Goal: Task Accomplishment & Management: Use online tool/utility

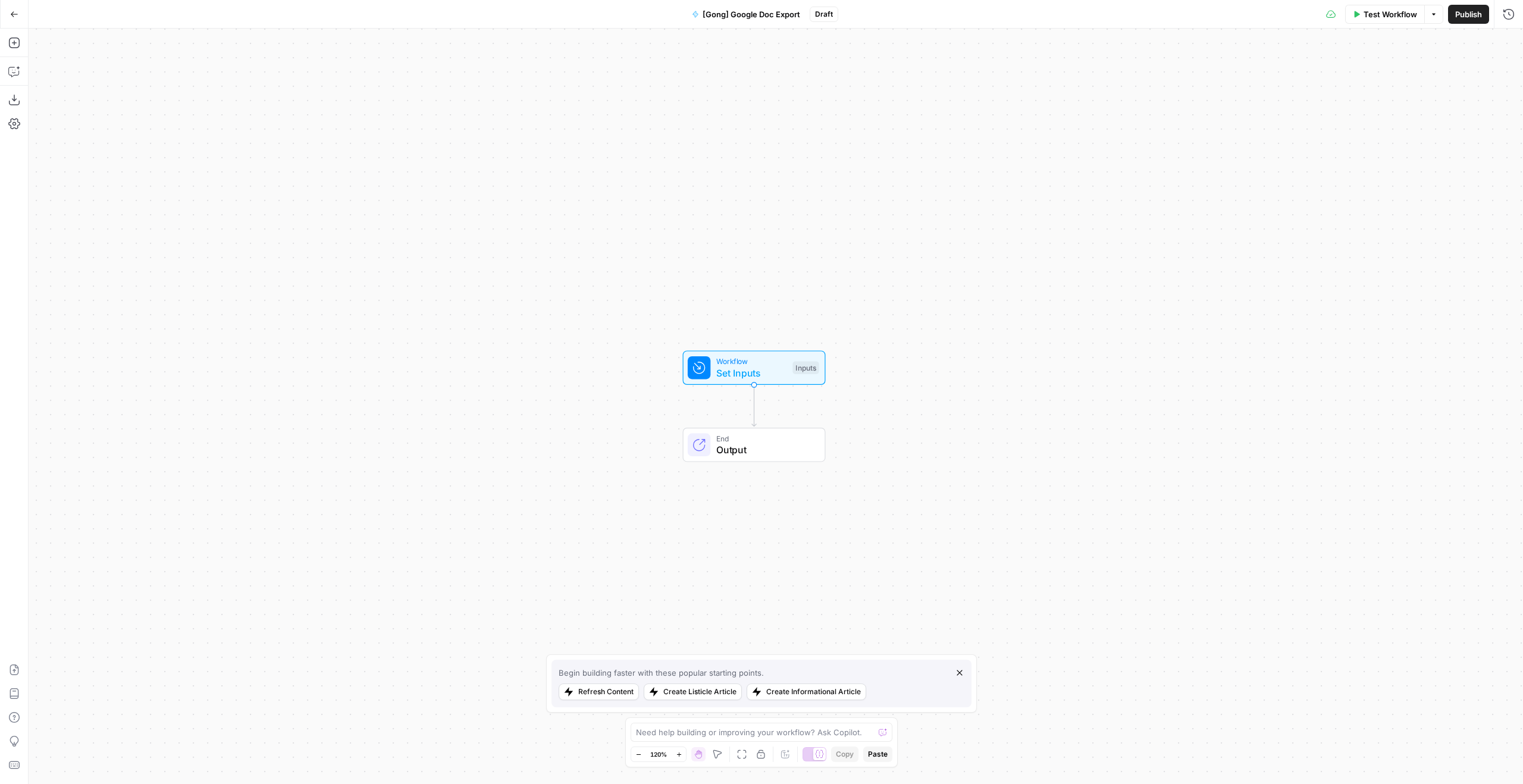
click at [806, 362] on div "Inputs" at bounding box center [805, 367] width 26 height 13
click at [1501, 37] on button "Close" at bounding box center [1508, 43] width 15 height 15
click at [773, 380] on span "Set Inputs" at bounding box center [752, 372] width 71 height 14
click at [1329, 84] on span "Add Field" at bounding box center [1335, 80] width 34 height 11
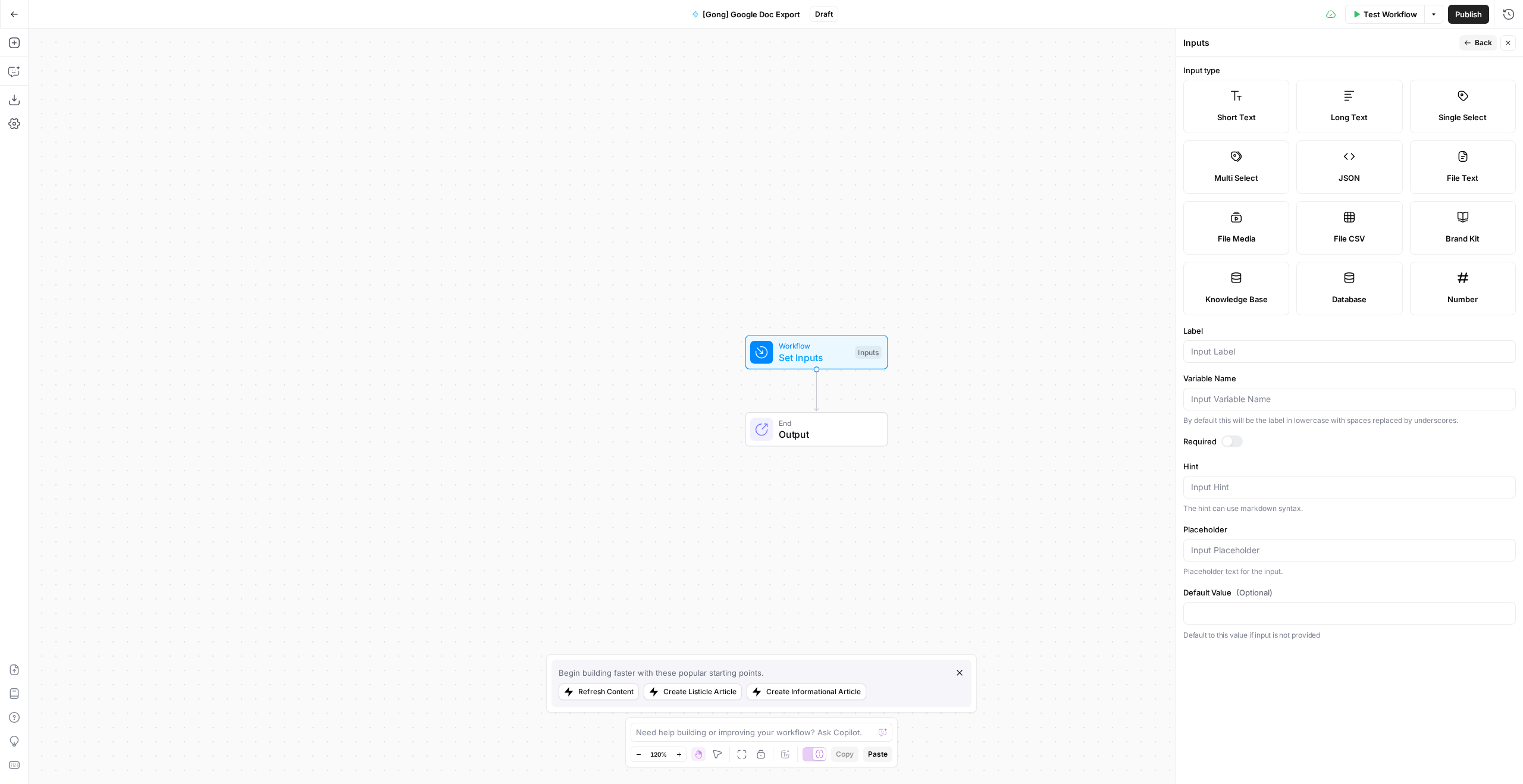
drag, startPoint x: 896, startPoint y: 279, endPoint x: 1105, endPoint y: 183, distance: 230.0
click at [1105, 184] on div "Workflow Set Inputs Inputs End Output" at bounding box center [776, 406] width 1494 height 755
click at [11, 46] on icon "button" at bounding box center [14, 43] width 11 height 11
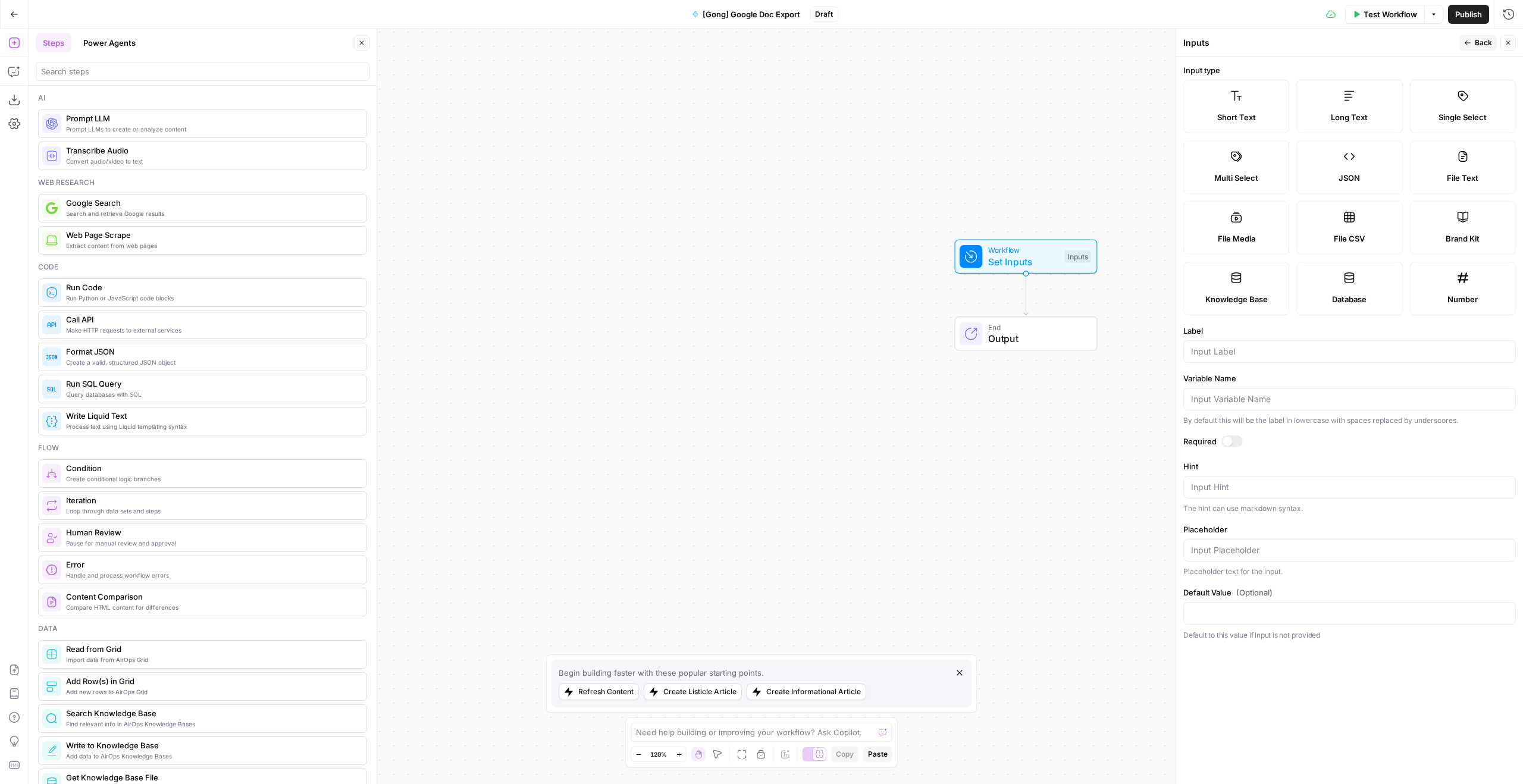
click at [168, 80] on div at bounding box center [202, 72] width 334 height 19
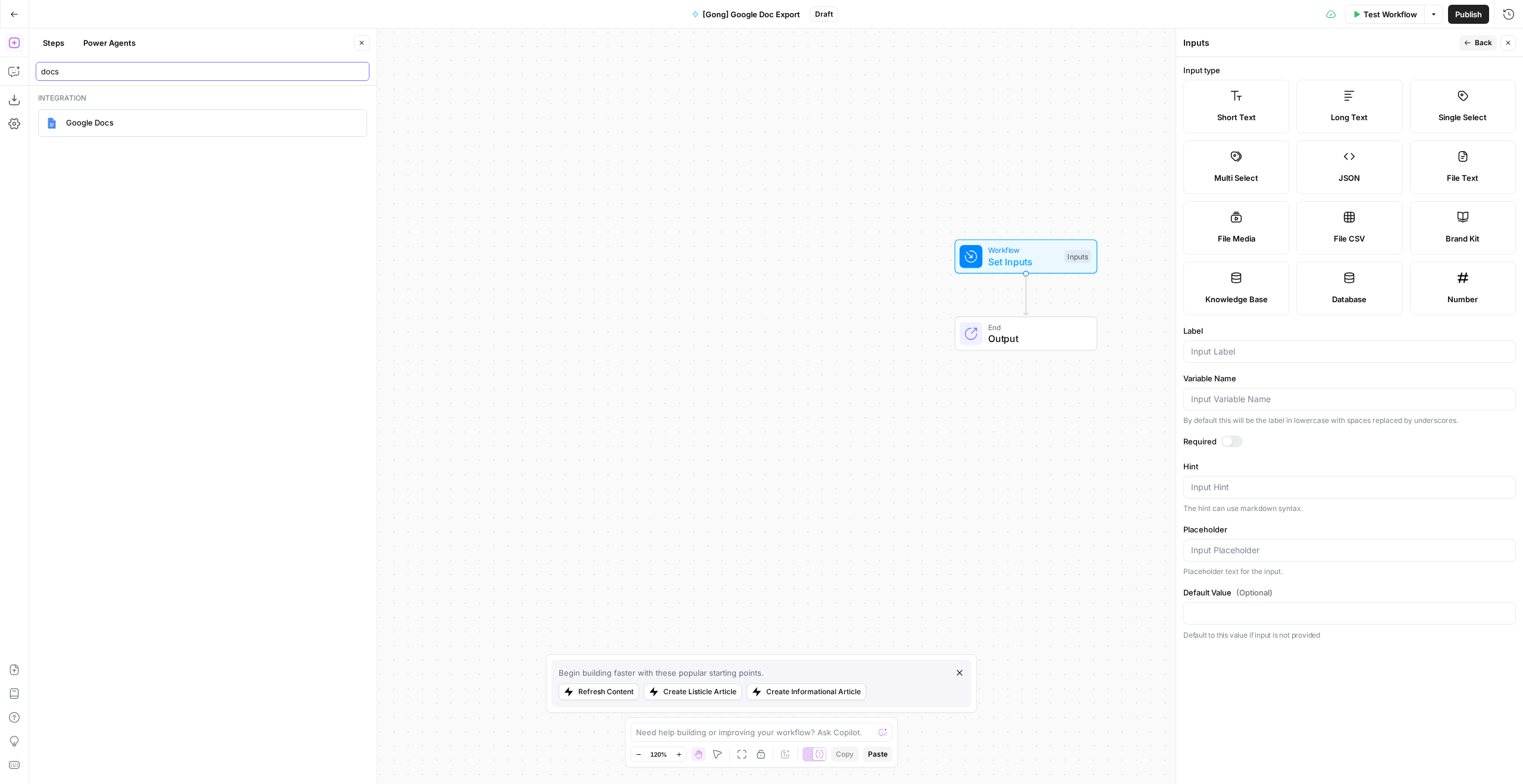
type input "docs"
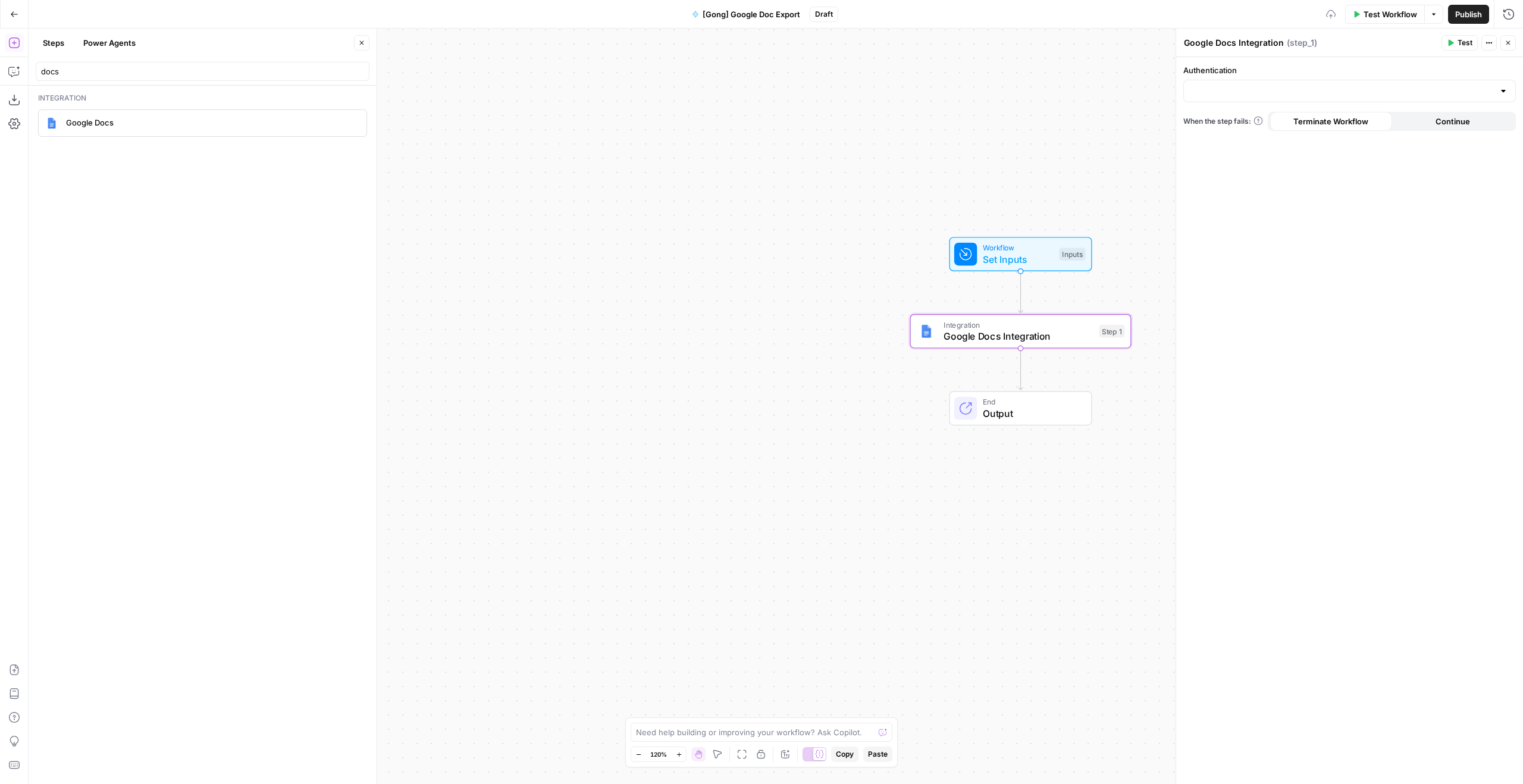
drag, startPoint x: 1075, startPoint y: 150, endPoint x: 938, endPoint y: 119, distance: 140.5
click at [923, 120] on div "Workflow Set Inputs Inputs Integration Google Docs Integration Step 1 End Output" at bounding box center [776, 406] width 1494 height 755
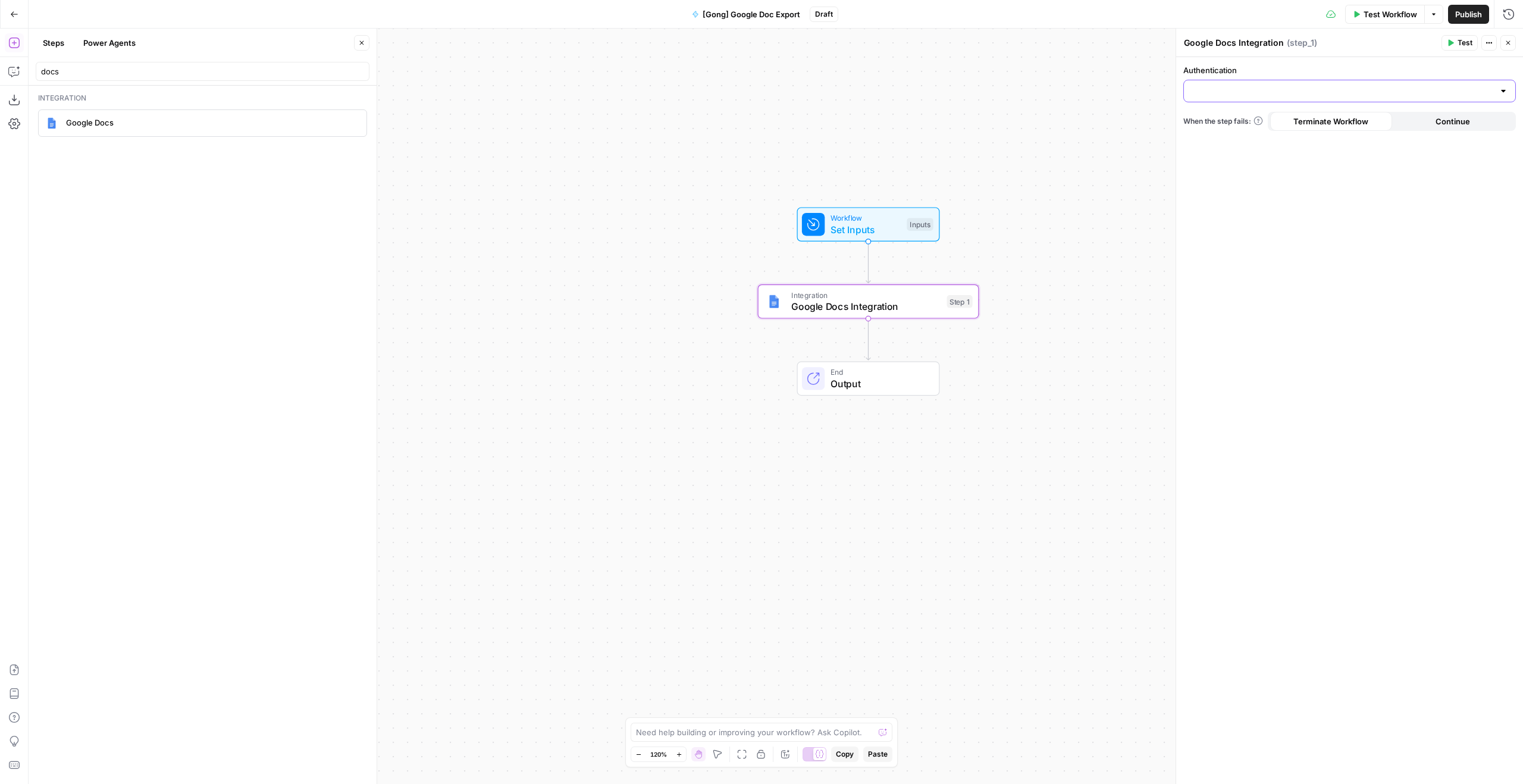
click at [1332, 91] on input "Authentication" at bounding box center [1342, 91] width 303 height 11
click at [1299, 126] on button "Google Docs 1" at bounding box center [1349, 120] width 321 height 16
type input "Google Docs 1"
click at [1335, 145] on div at bounding box center [1350, 139] width 333 height 23
click at [1316, 166] on span "Create Document" at bounding box center [1346, 168] width 307 height 11
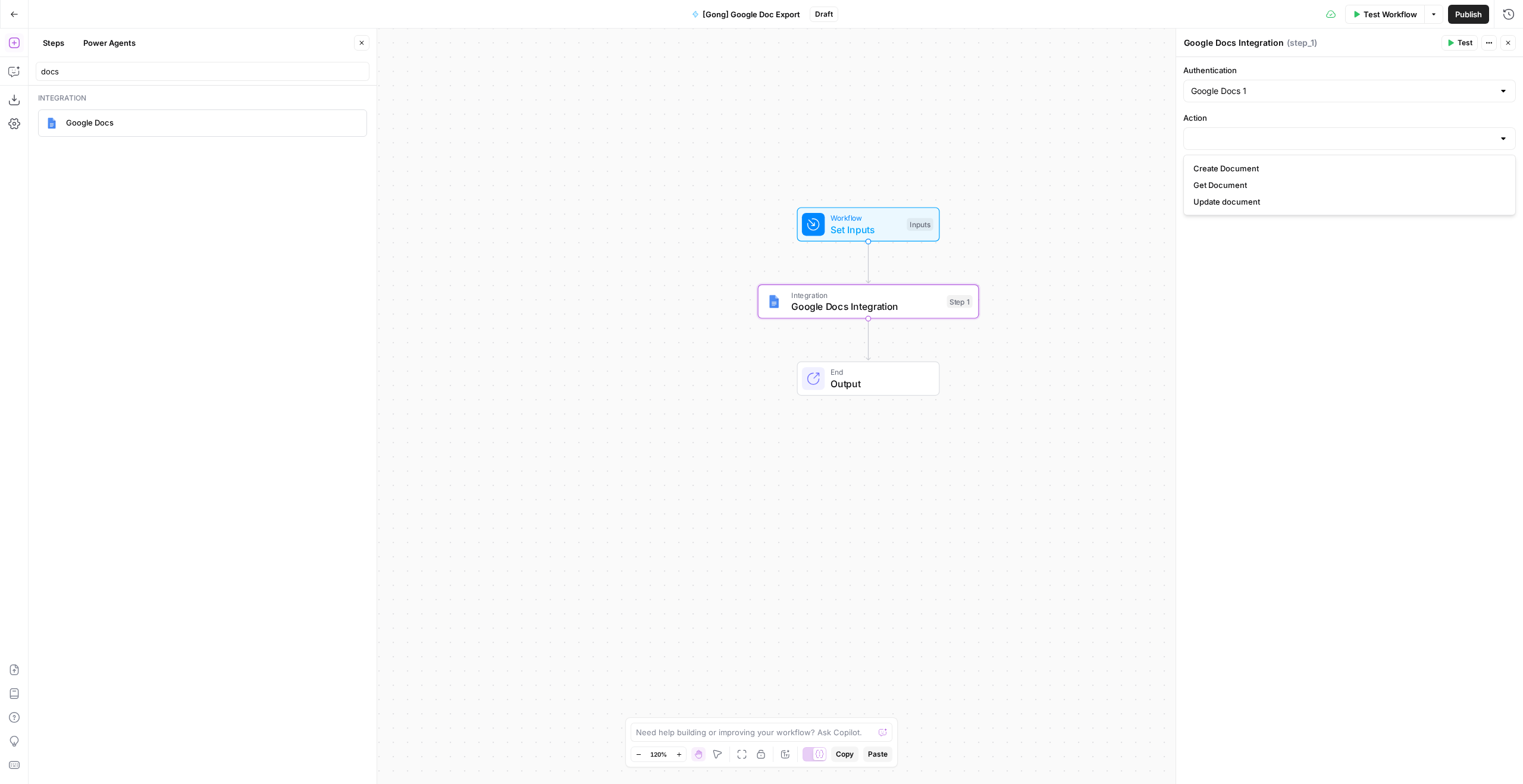
type input "Create Document"
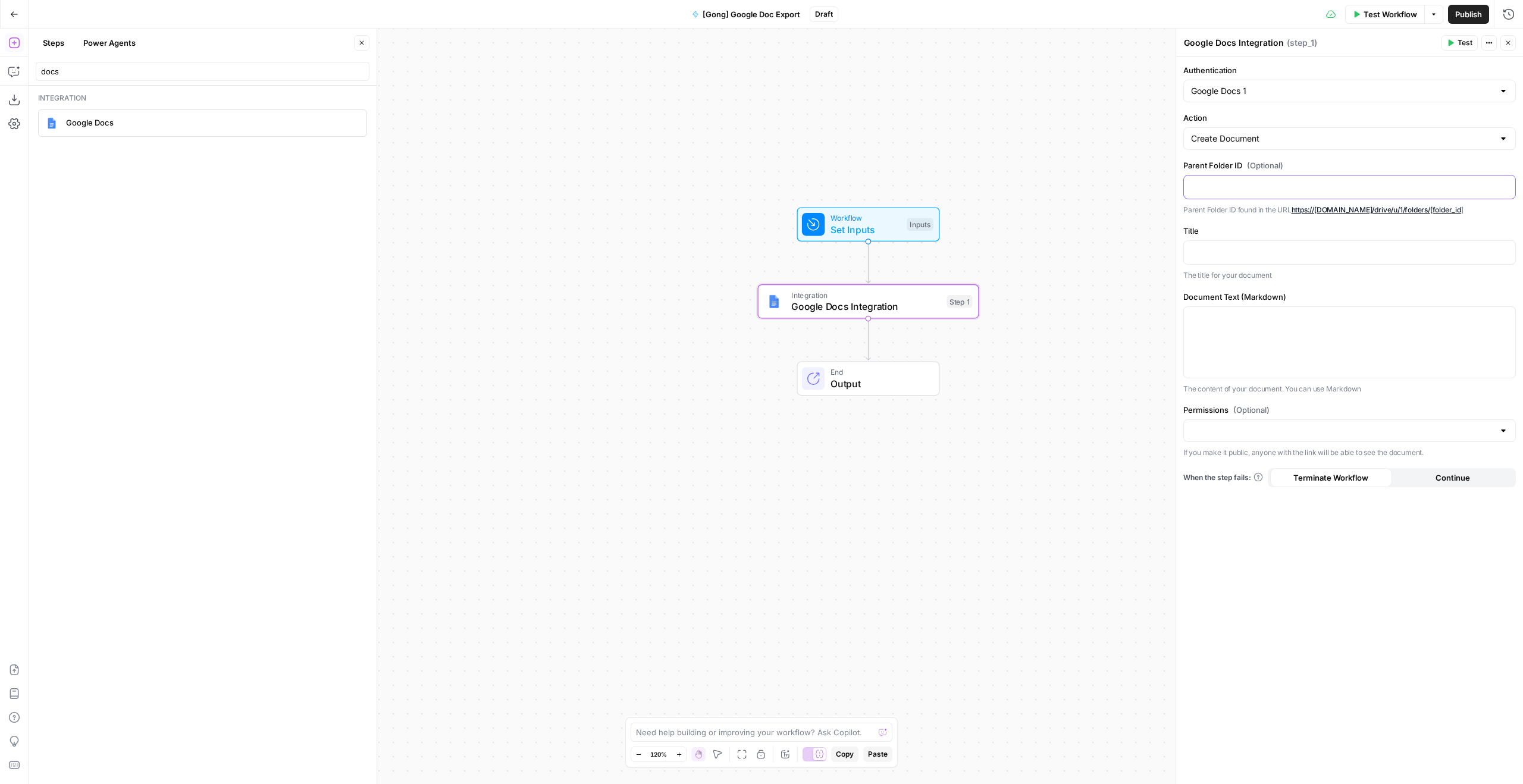
click at [1278, 196] on div at bounding box center [1349, 186] width 331 height 23
click at [1300, 185] on p at bounding box center [1349, 185] width 317 height 11
click at [1325, 248] on p at bounding box center [1349, 251] width 317 height 11
click at [1283, 423] on div at bounding box center [1350, 430] width 333 height 23
click at [1273, 456] on span "Private" at bounding box center [1346, 460] width 307 height 11
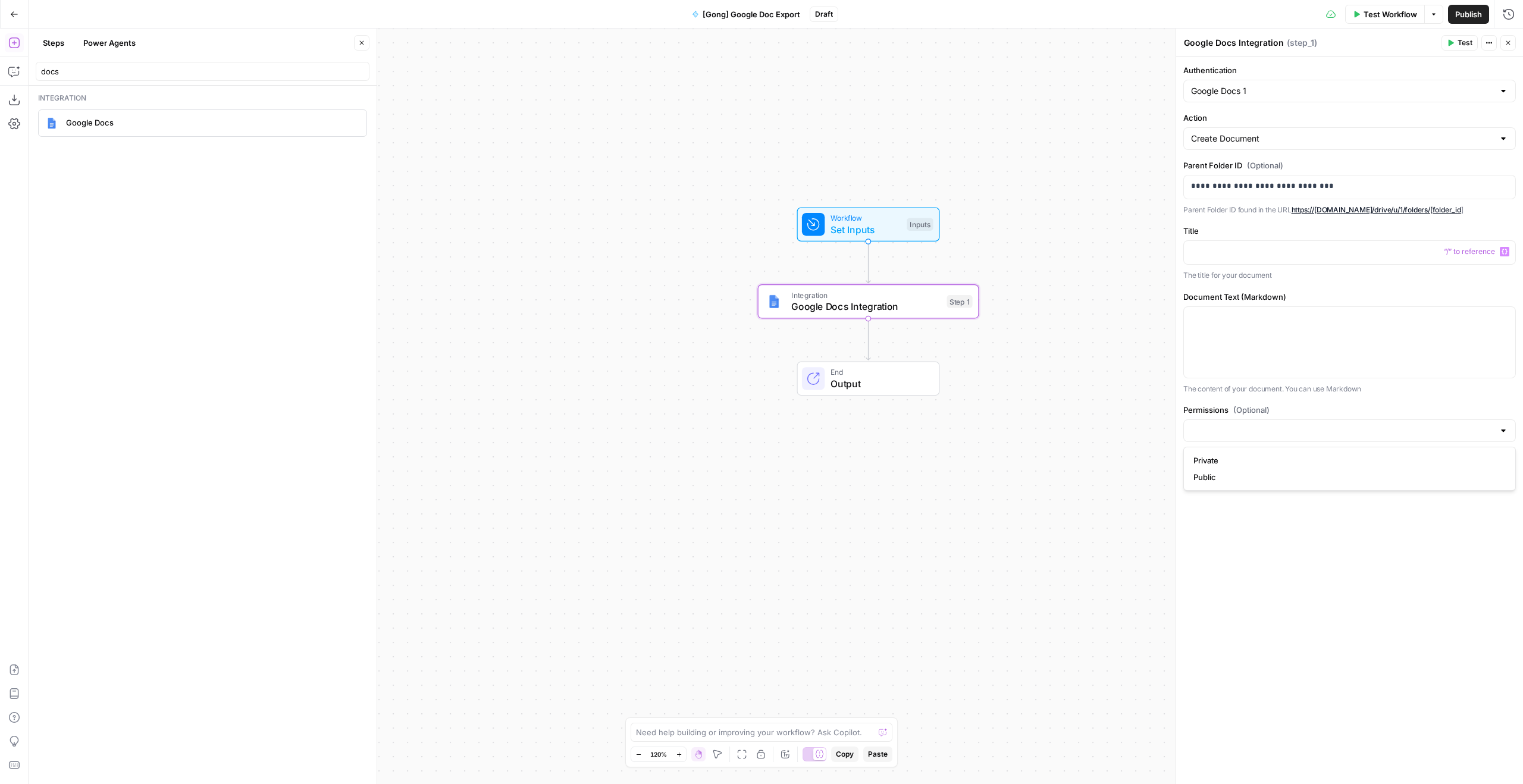
type input "Private"
click at [1263, 257] on div at bounding box center [1349, 252] width 331 height 23
click at [889, 236] on span "Set Inputs" at bounding box center [866, 229] width 71 height 14
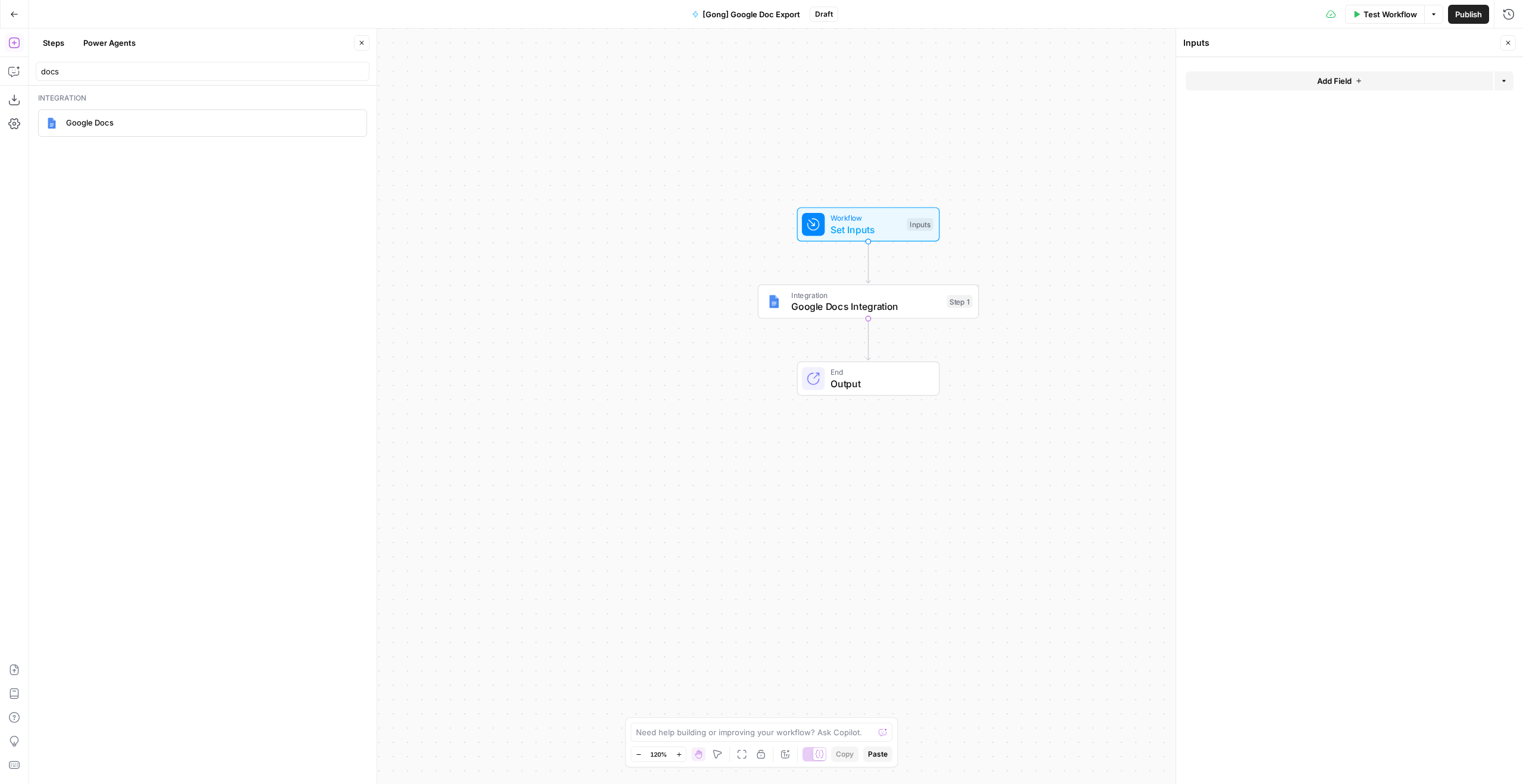
click at [1269, 82] on button "Add Field" at bounding box center [1338, 81] width 307 height 19
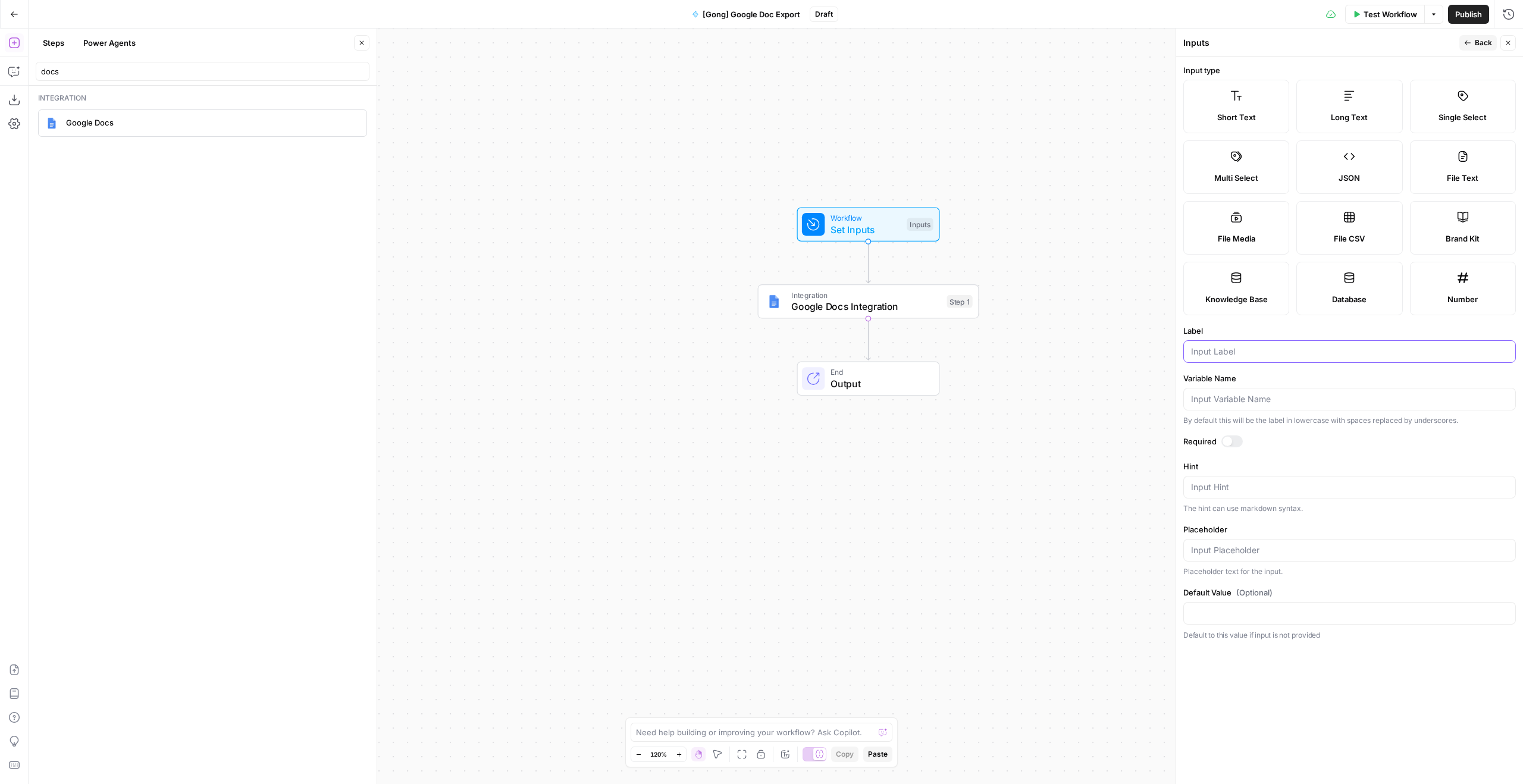
click at [1300, 356] on input "Label" at bounding box center [1349, 351] width 317 height 11
type input "Title"
click at [1222, 445] on label "Required" at bounding box center [1350, 441] width 333 height 11
click at [1226, 443] on div at bounding box center [1227, 441] width 10 height 10
click at [1472, 33] on header "Inputs Back Close" at bounding box center [1349, 43] width 347 height 29
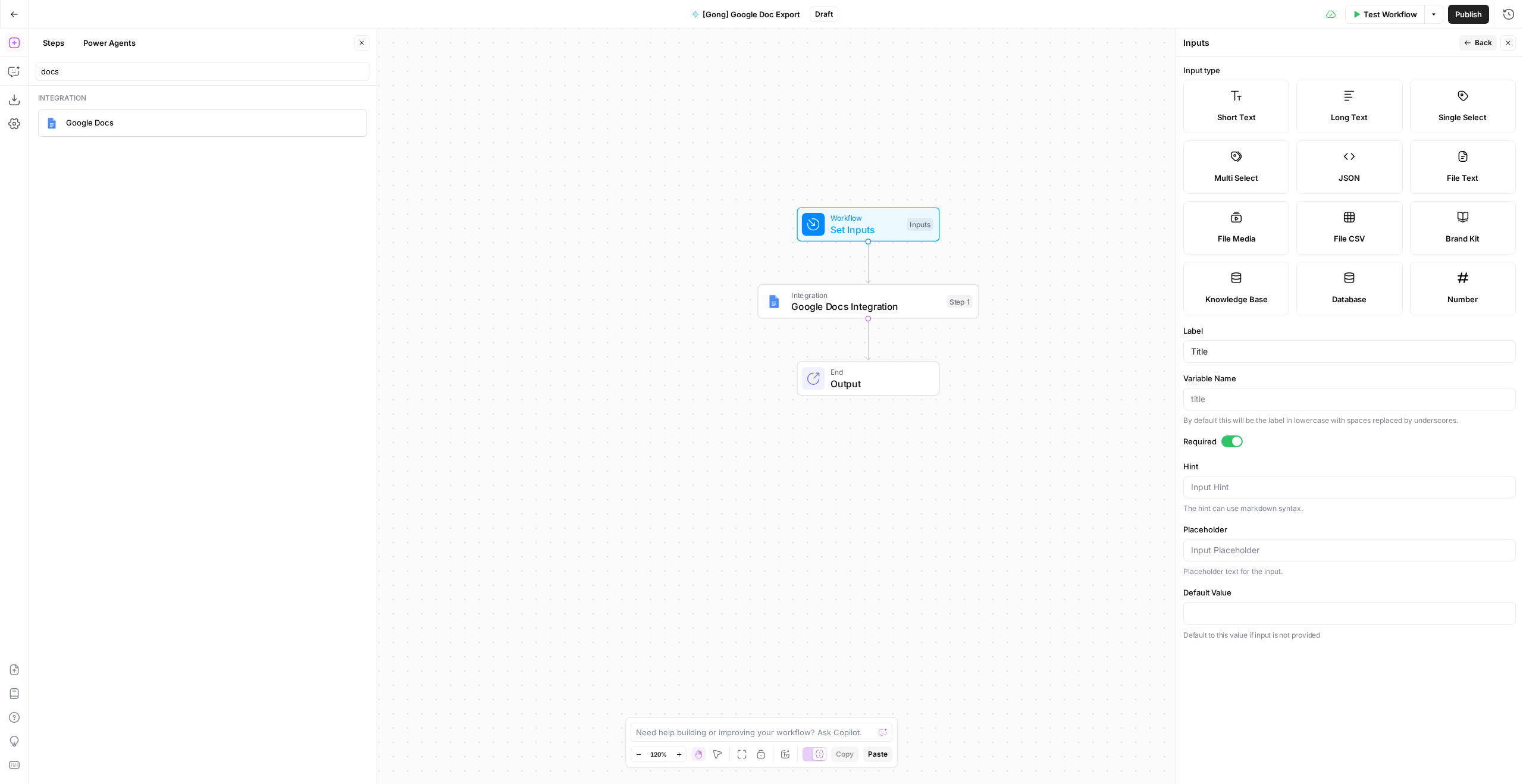
click at [1471, 41] on button "Back" at bounding box center [1477, 43] width 37 height 15
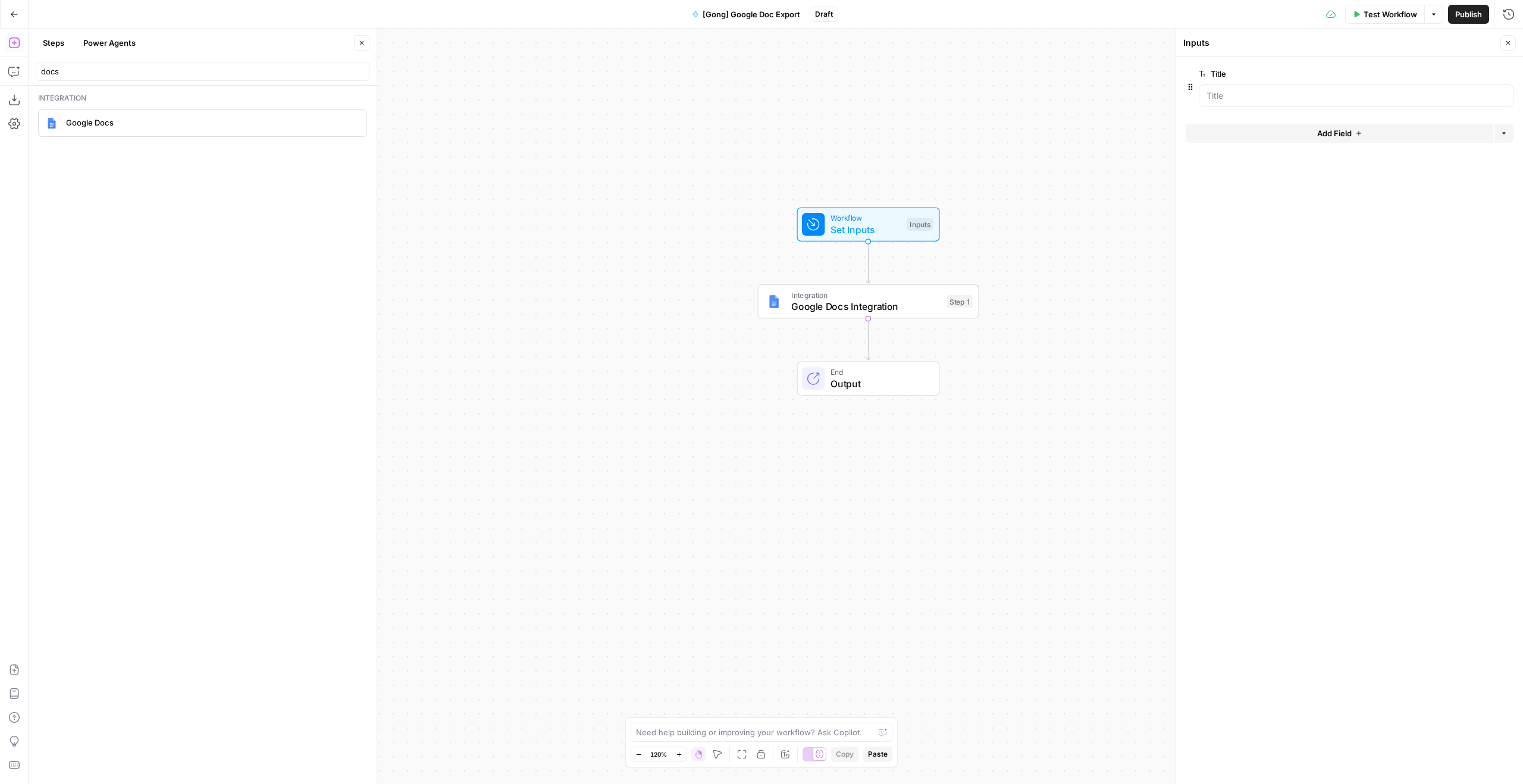
click at [1371, 135] on button "Add Field" at bounding box center [1338, 133] width 307 height 19
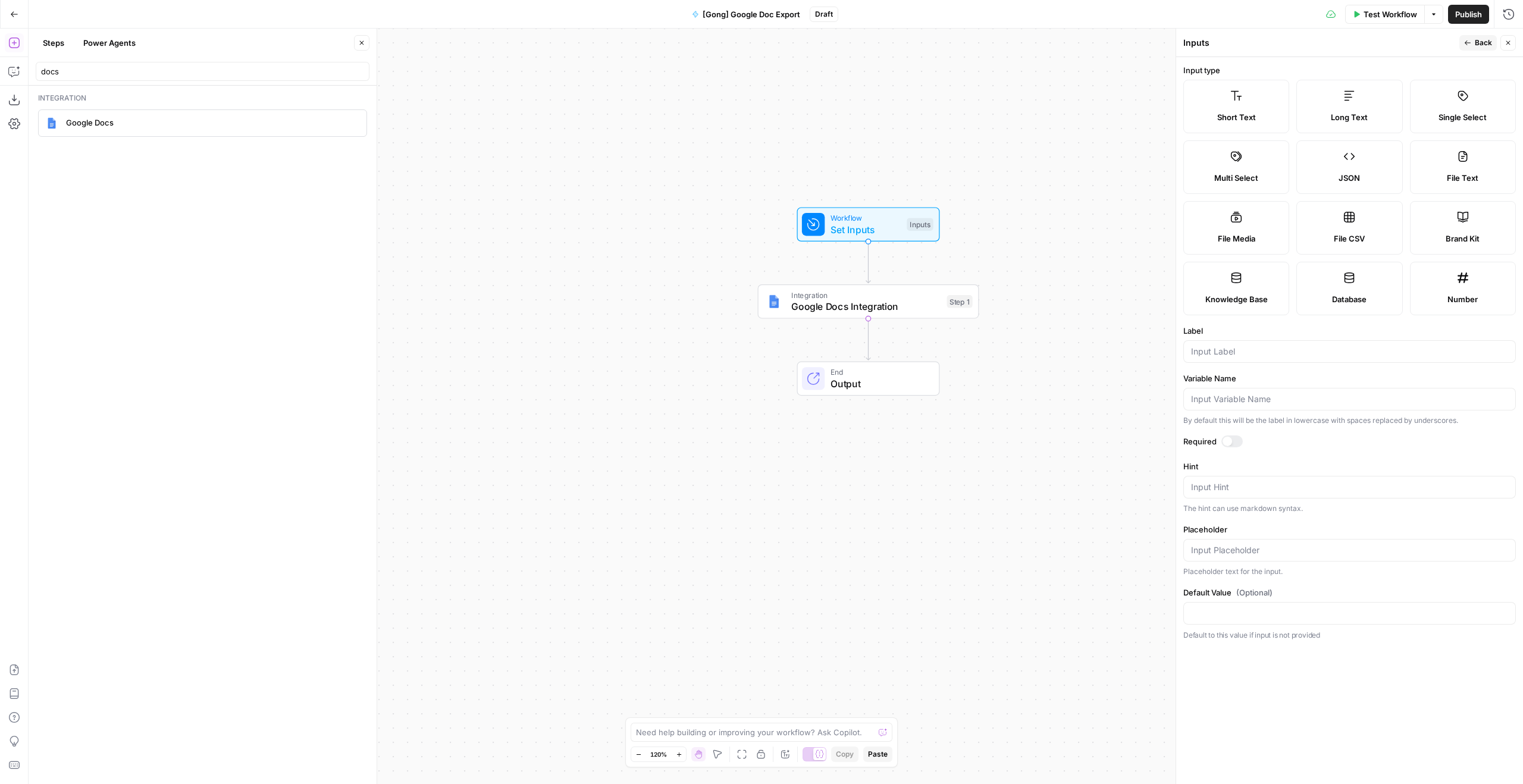
click at [1358, 88] on label "Long Text" at bounding box center [1349, 106] width 106 height 54
click at [1278, 347] on input "Label" at bounding box center [1349, 351] width 317 height 11
type input "Content"
click at [1223, 443] on div at bounding box center [1227, 441] width 10 height 10
click at [1470, 49] on button "Back" at bounding box center [1477, 43] width 37 height 15
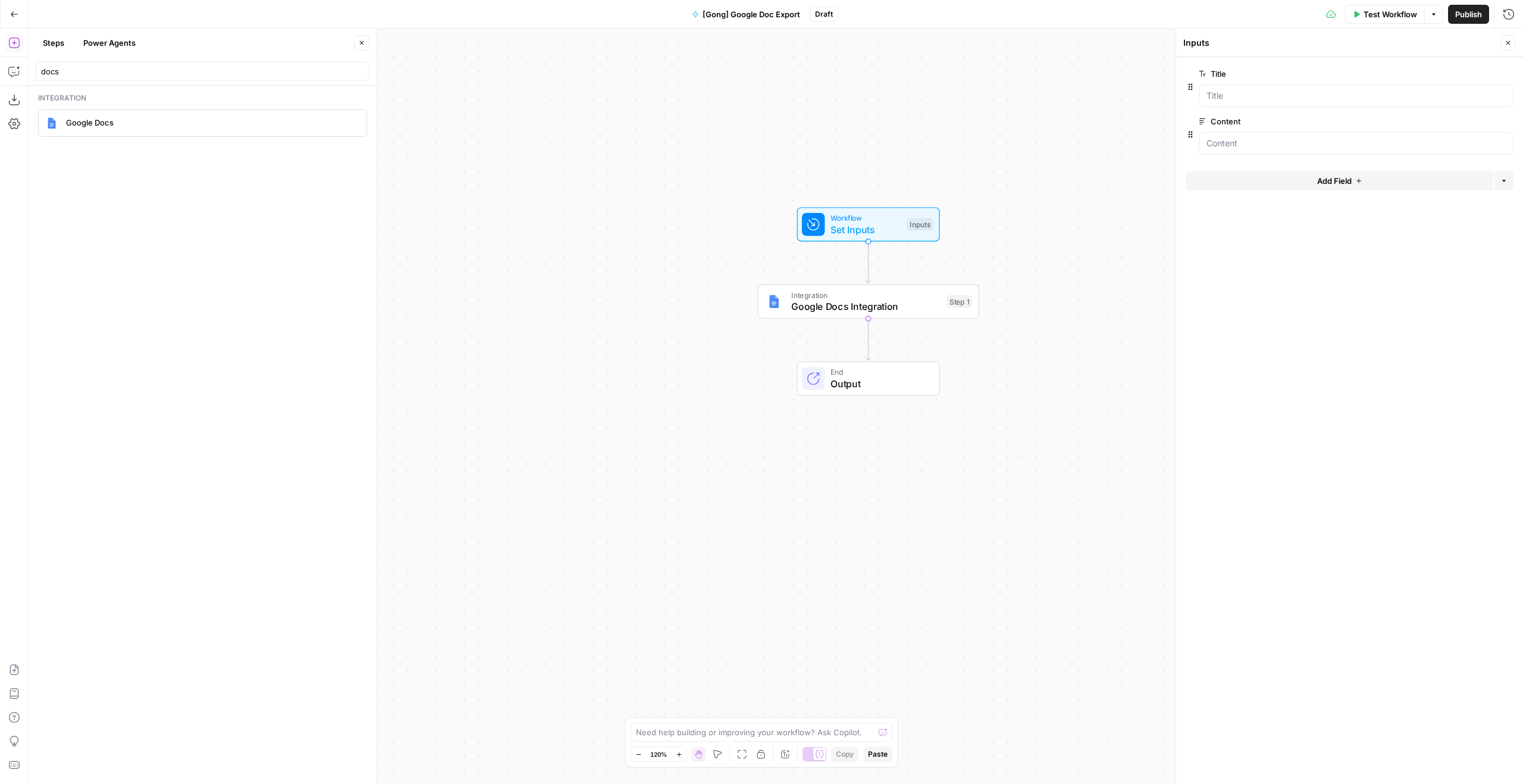
click at [1508, 42] on icon "button" at bounding box center [1508, 42] width 7 height 7
click at [908, 294] on span "Integration" at bounding box center [866, 294] width 150 height 11
click at [896, 228] on span "Set Inputs" at bounding box center [866, 229] width 71 height 14
click at [861, 309] on span "Google Docs Integration" at bounding box center [866, 306] width 150 height 14
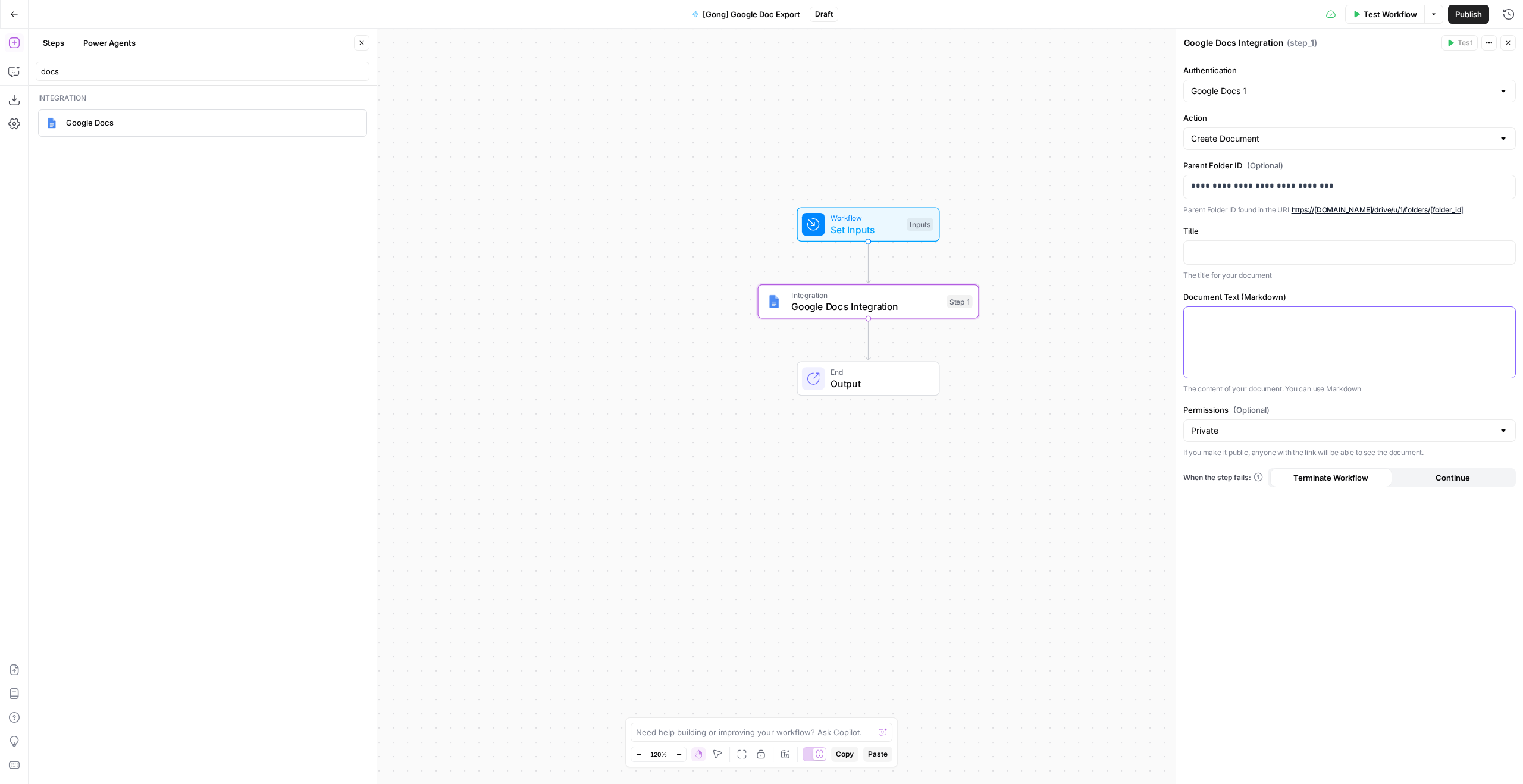
click at [1321, 358] on div at bounding box center [1349, 342] width 331 height 71
type input "conten"
click at [818, 358] on button "Select variable Content" at bounding box center [837, 362] width 148 height 19
click at [1344, 250] on p at bounding box center [1349, 251] width 317 height 11
type input "tit"
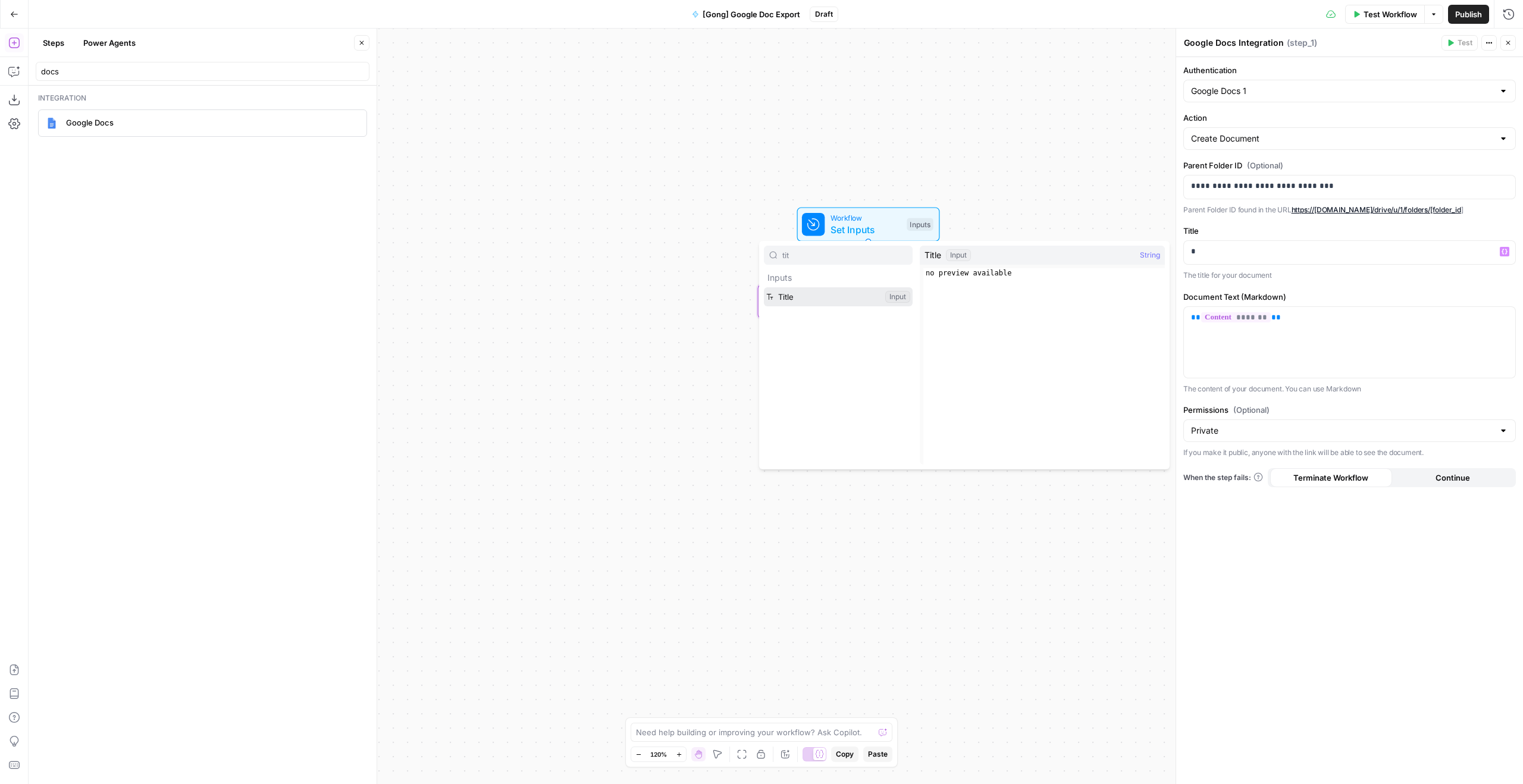
click at [836, 299] on button "Select variable Title" at bounding box center [837, 296] width 148 height 19
click at [1512, 40] on button "Close" at bounding box center [1508, 43] width 15 height 15
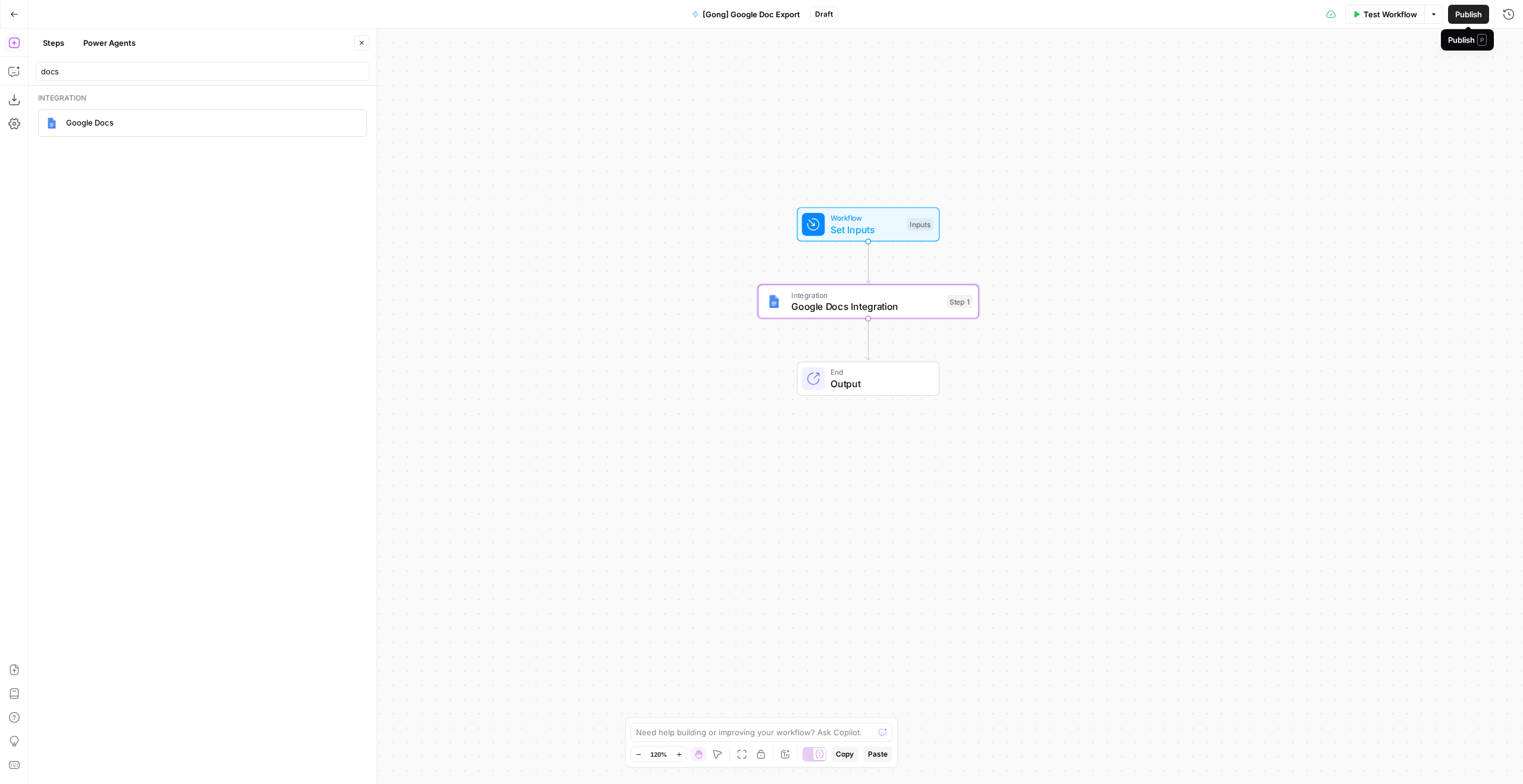
click at [1454, 20] on button "Publish" at bounding box center [1468, 14] width 41 height 19
click at [928, 202] on button "Test Step" at bounding box center [900, 197] width 65 height 18
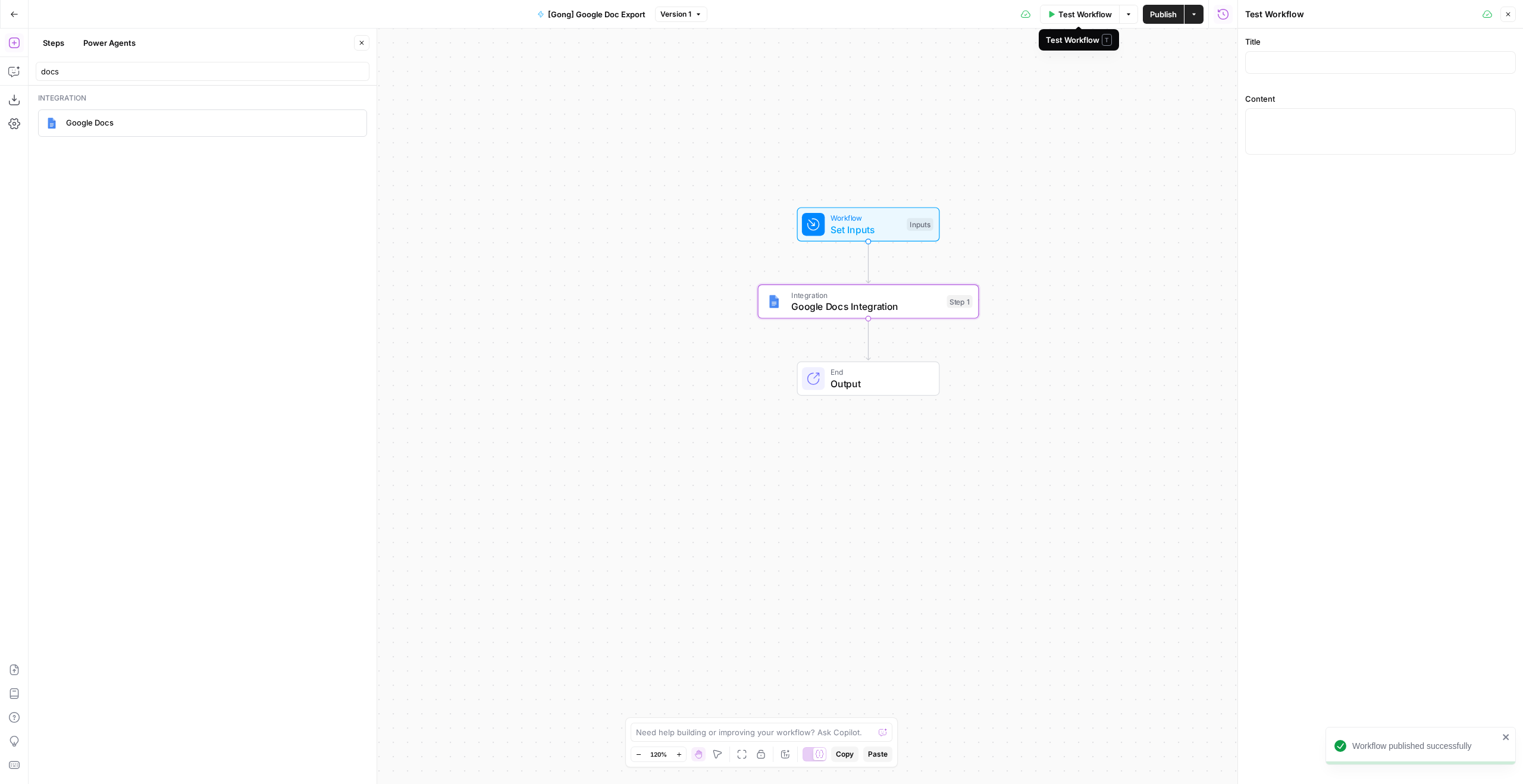
click at [1107, 20] on button "Test Workflow" at bounding box center [1079, 14] width 79 height 19
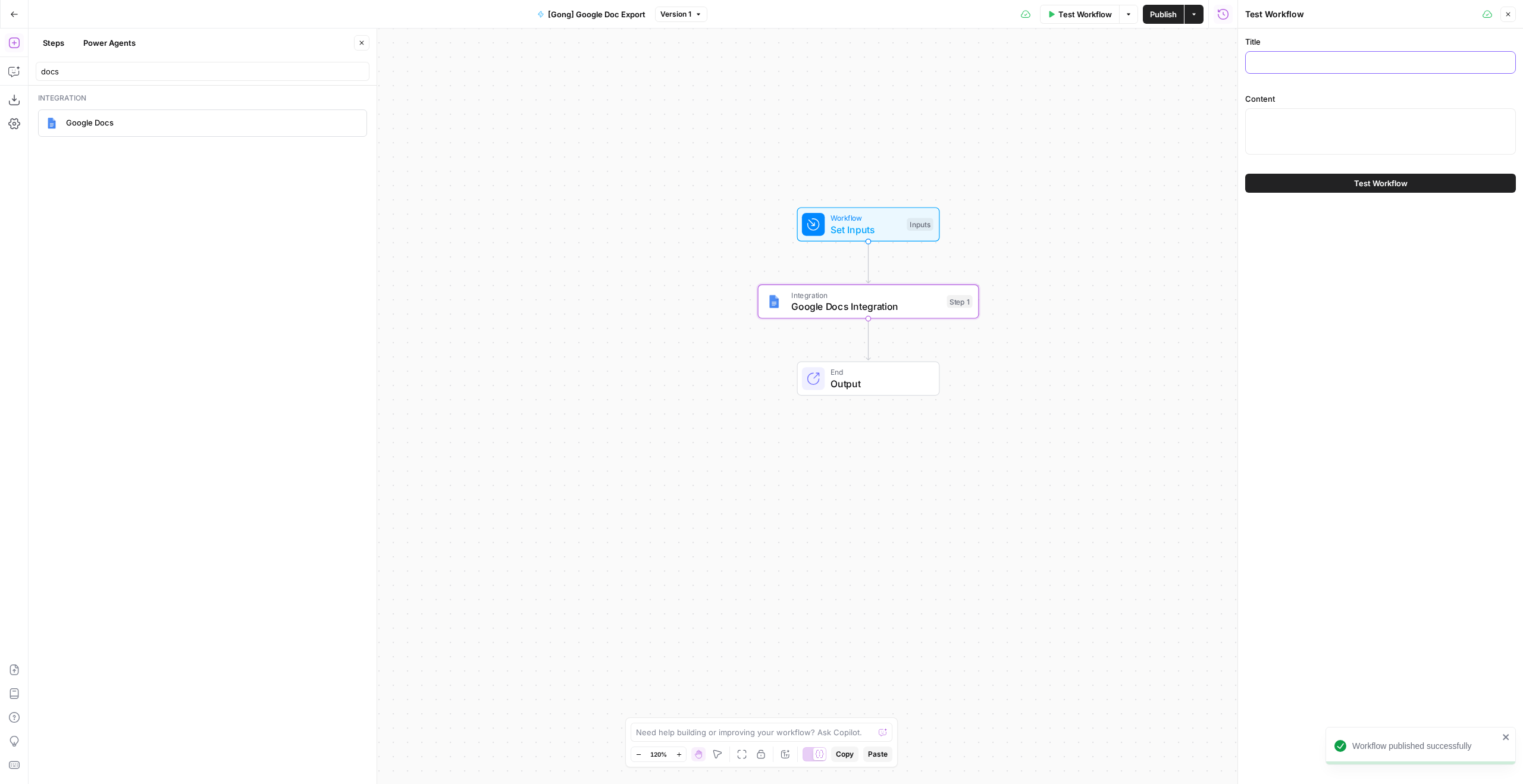
click at [1441, 56] on input "Title" at bounding box center [1380, 62] width 255 height 11
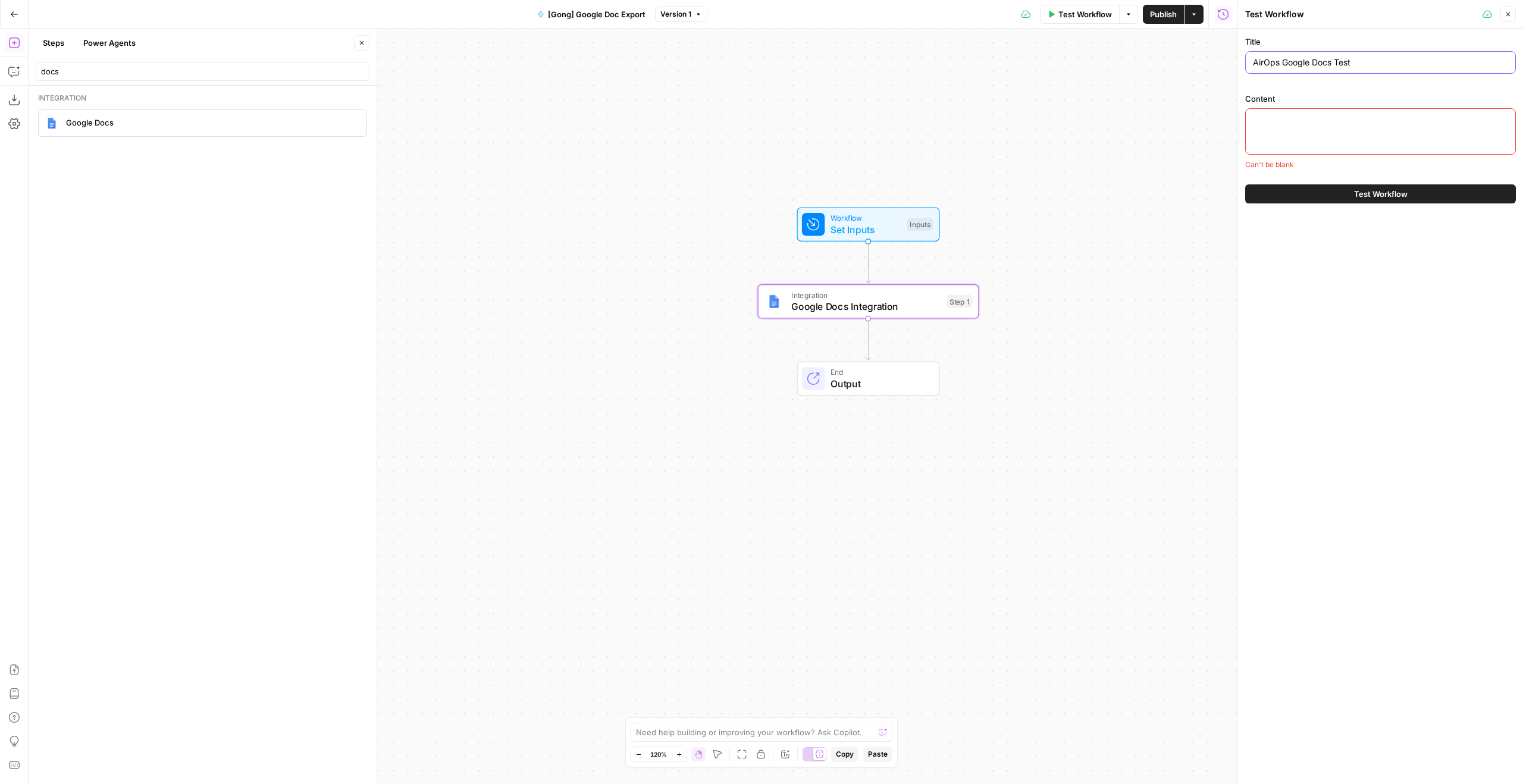
type input "AirOps Google Docs Test"
click at [1374, 135] on div at bounding box center [1380, 131] width 271 height 47
paste textarea "AirOps Google Docs Test"
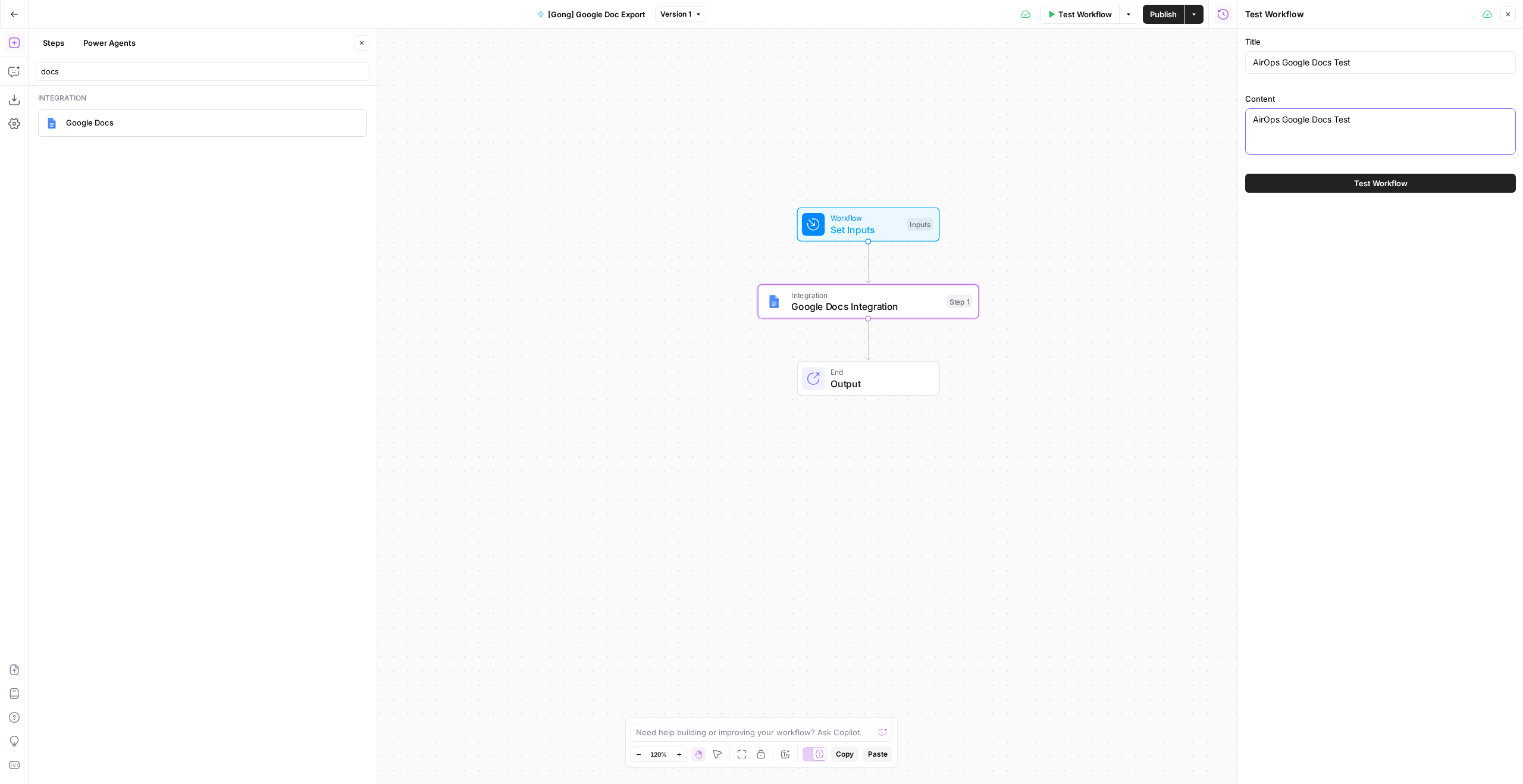
type textarea "AirOps Google Docs Test"
click at [1385, 182] on span "Test Workflow" at bounding box center [1380, 183] width 54 height 11
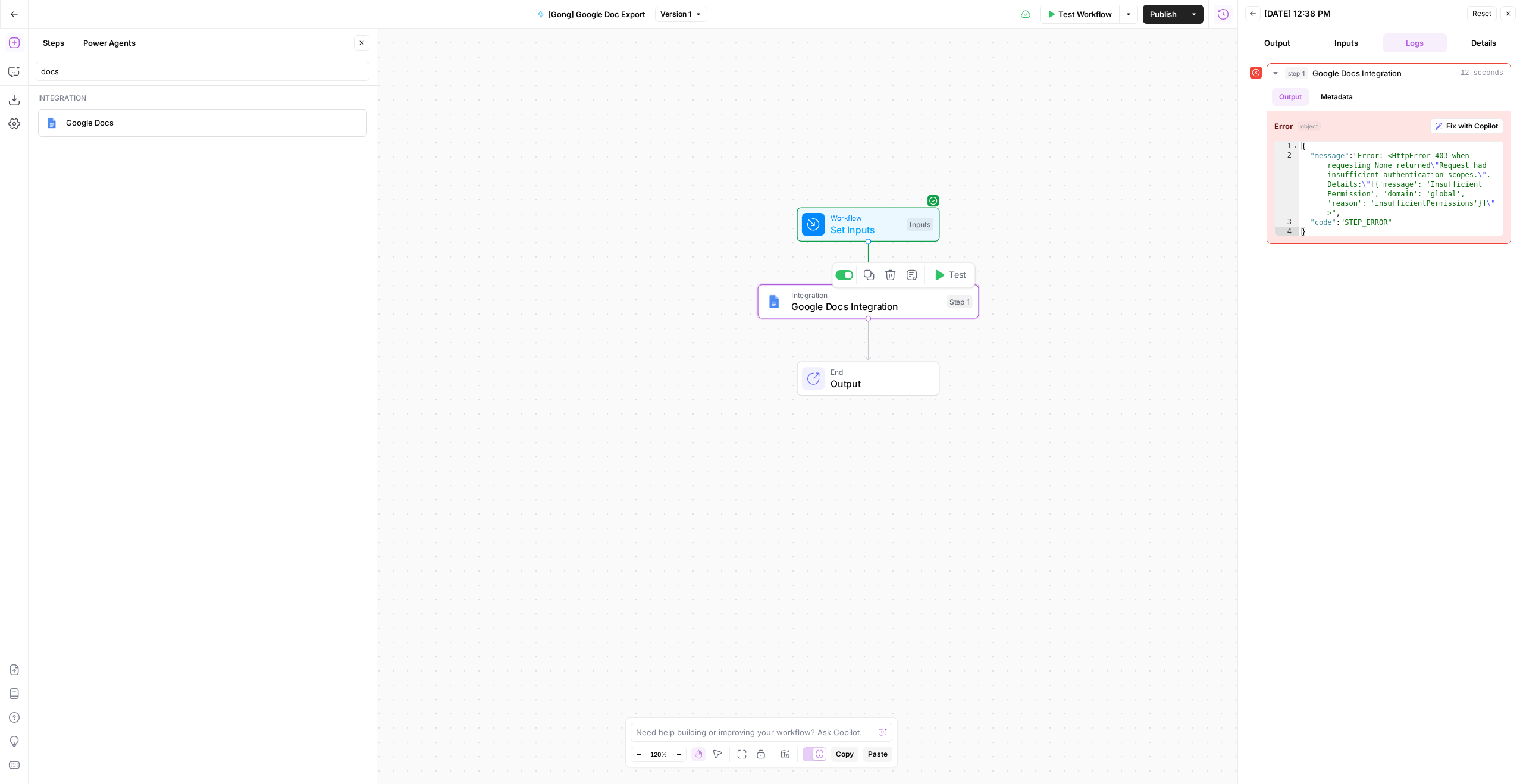
click at [868, 303] on span "Google Docs Integration" at bounding box center [866, 306] width 150 height 14
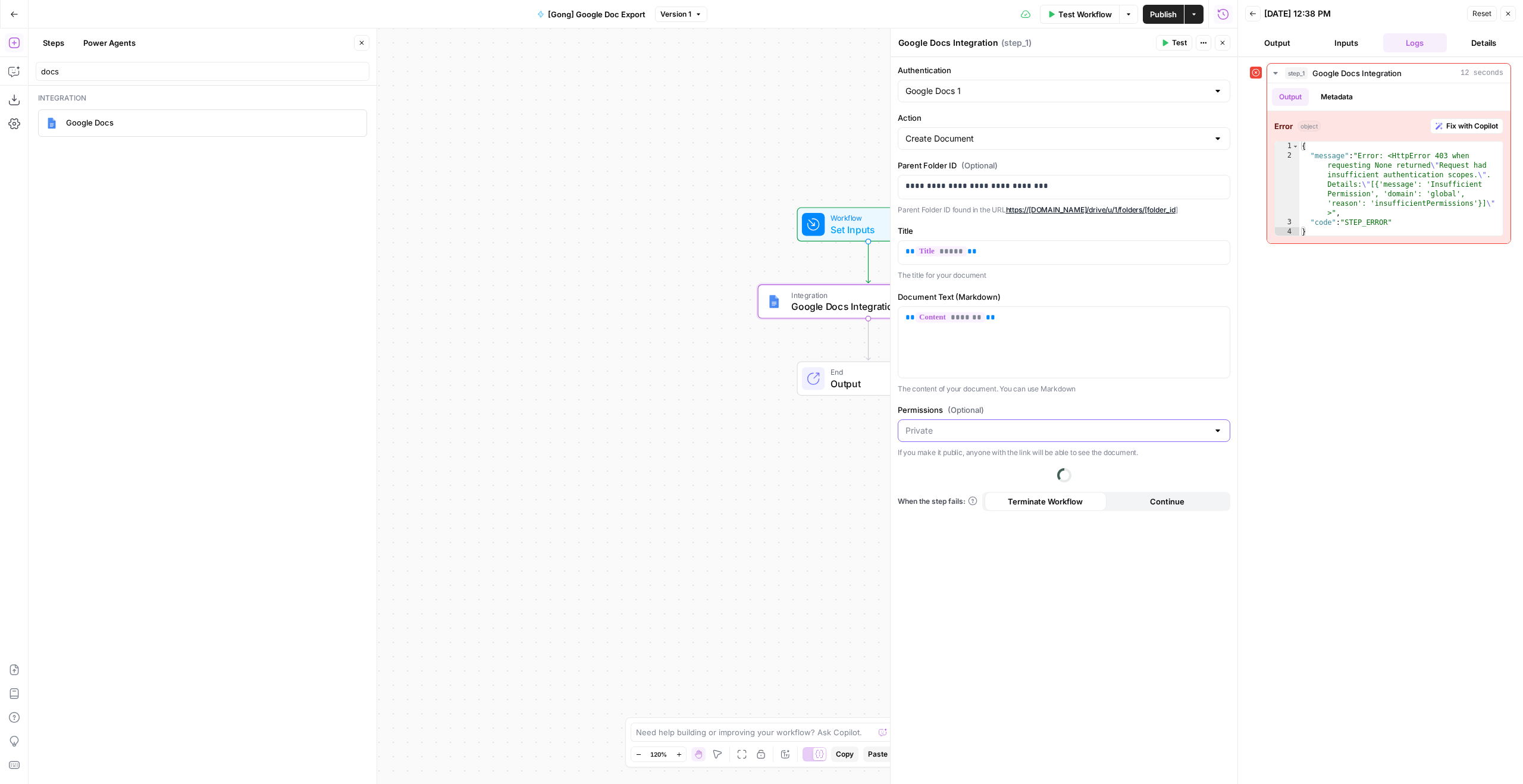
click at [1019, 436] on input "Permissions (Optional)" at bounding box center [1056, 430] width 303 height 11
click at [1017, 480] on span "Public" at bounding box center [1061, 477] width 307 height 11
type input "Public"
click at [1182, 45] on span "Test" at bounding box center [1180, 42] width 15 height 11
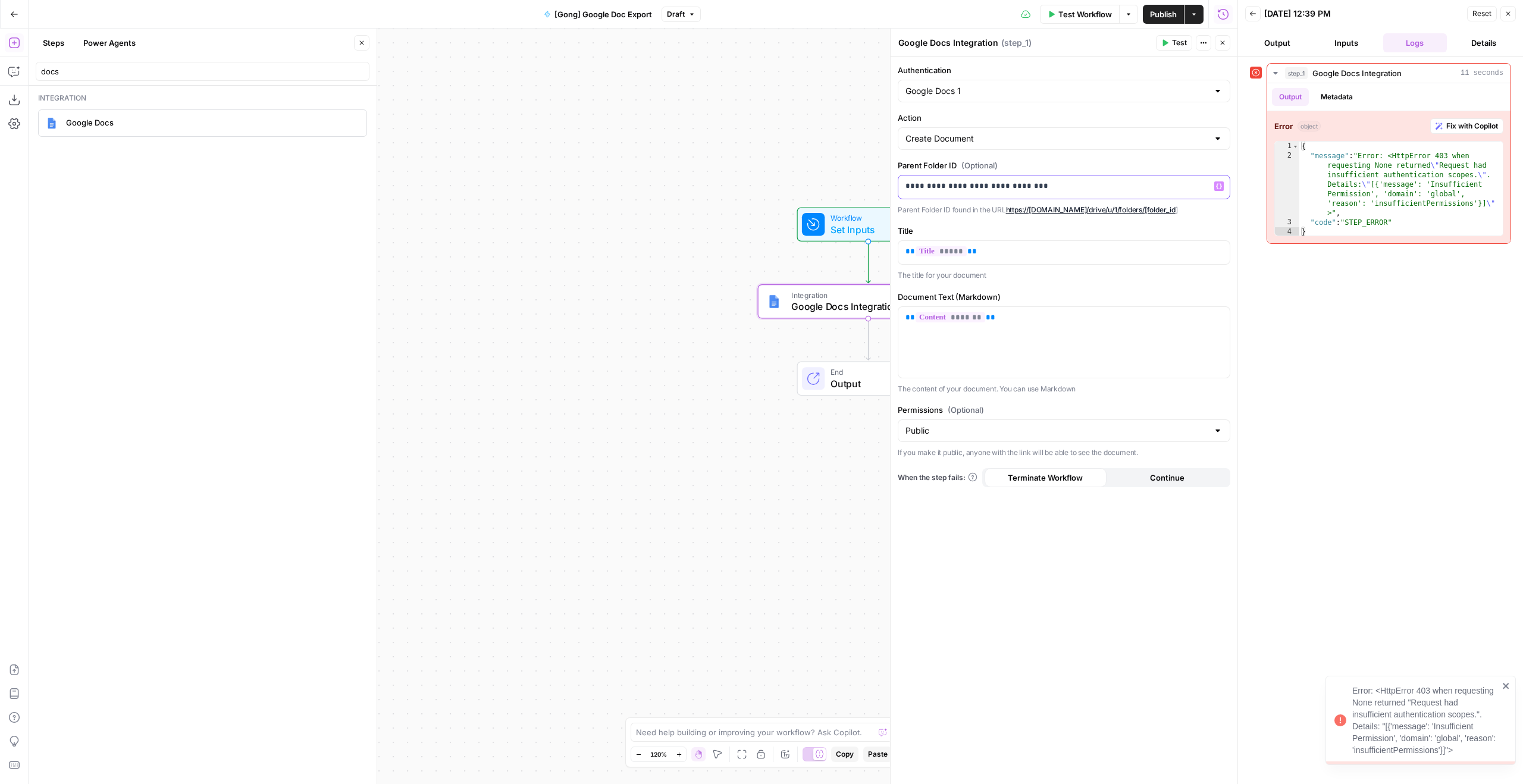
click at [1156, 185] on p "**********" at bounding box center [1063, 185] width 317 height 11
click at [1176, 48] on span "Test" at bounding box center [1180, 42] width 15 height 11
click at [970, 194] on div at bounding box center [1064, 186] width 331 height 23
click at [1512, 23] on header "Back [DATE] 12:39 PM Reset Close Output Inputs Logs Details" at bounding box center [1380, 29] width 285 height 57
click at [1512, 18] on button "Close" at bounding box center [1508, 13] width 15 height 15
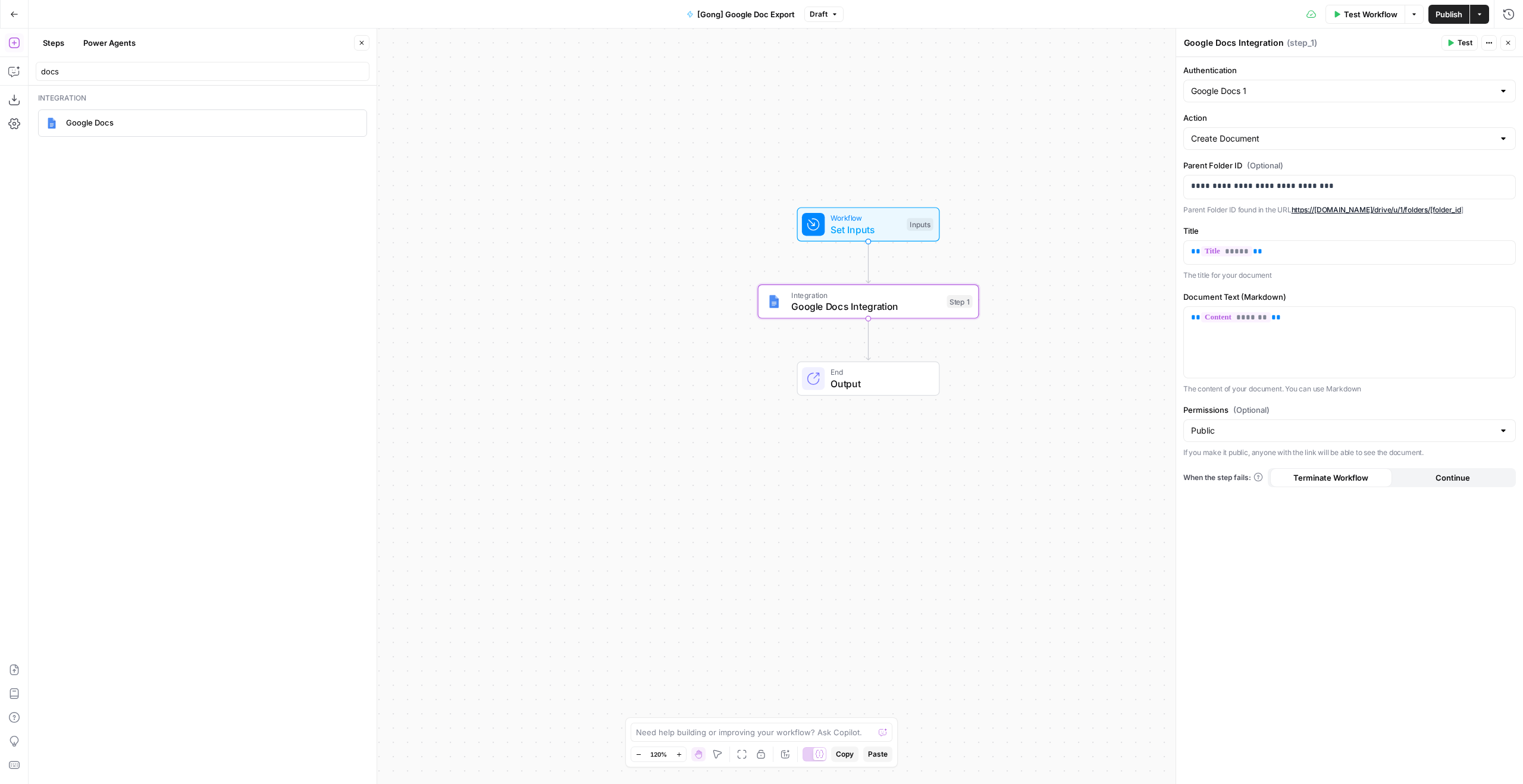
click at [1512, 37] on button "Close" at bounding box center [1508, 43] width 15 height 15
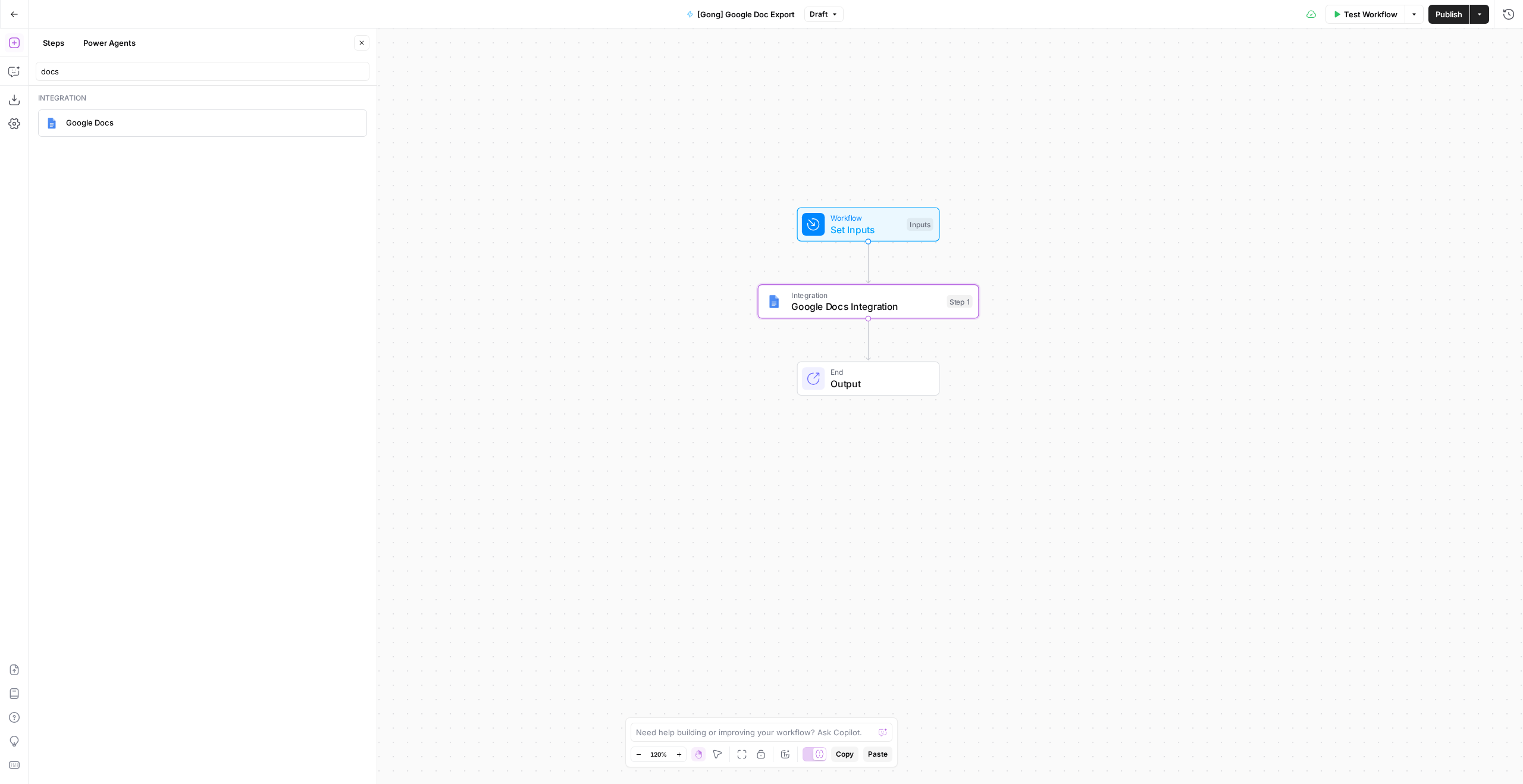
click at [29, 33] on header "Steps Power Agents Close docs" at bounding box center [203, 57] width 348 height 57
click at [28, 26] on div "Go Back" at bounding box center [14, 13] width 29 height 28
click at [22, 7] on button "Go Back" at bounding box center [14, 14] width 21 height 21
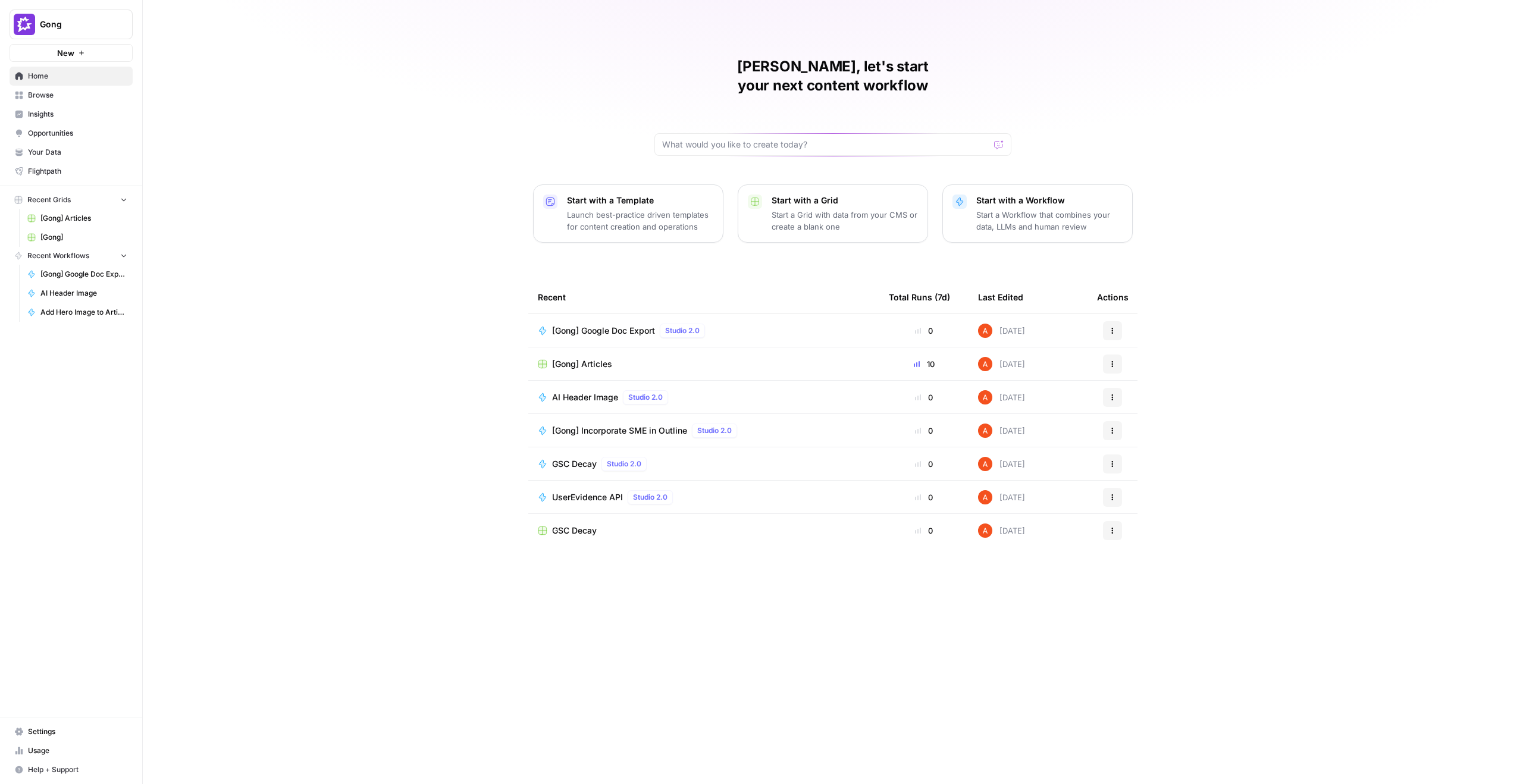
click at [73, 88] on link "Browse" at bounding box center [71, 96] width 123 height 19
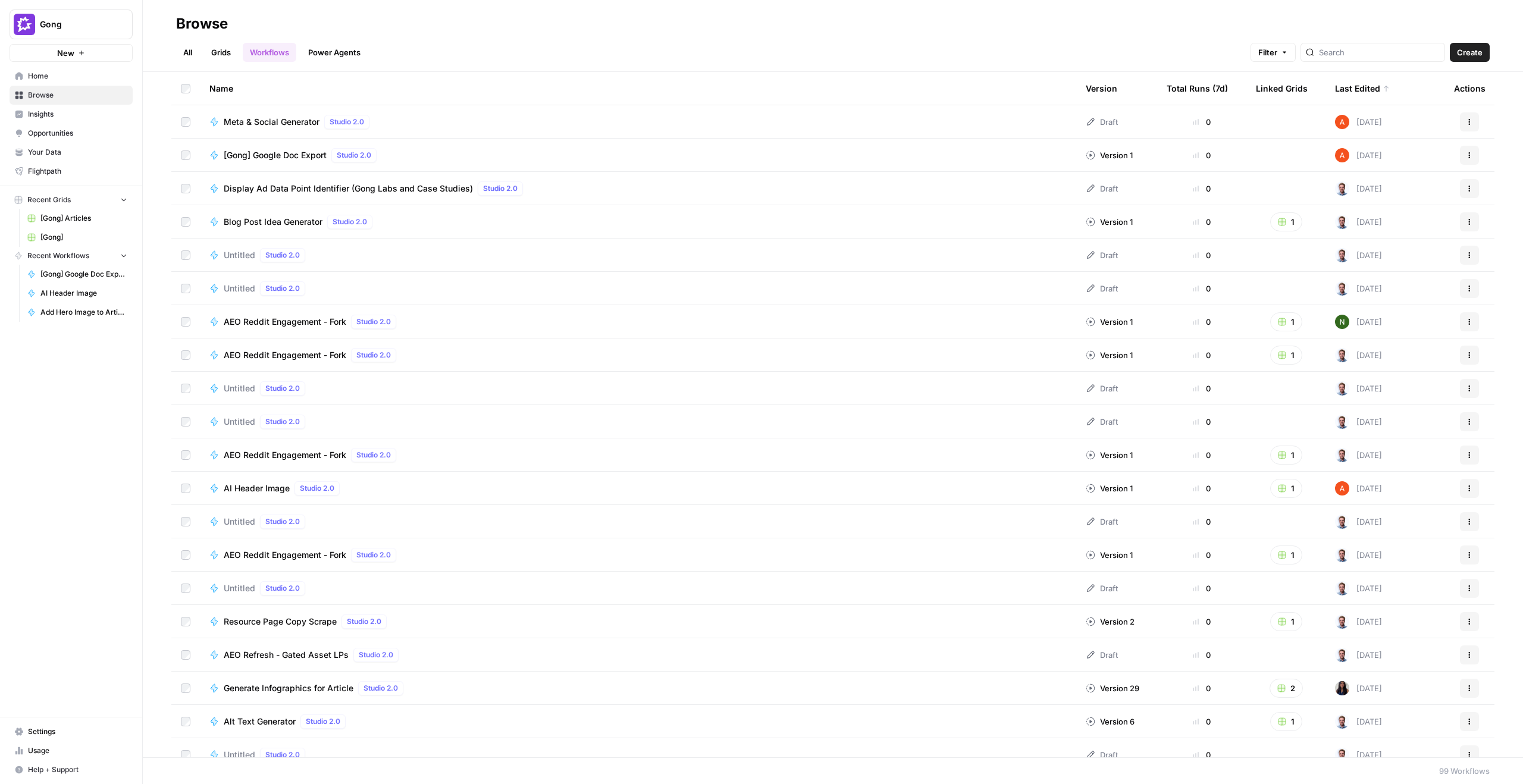
click at [109, 119] on span "Insights" at bounding box center [77, 114] width 99 height 11
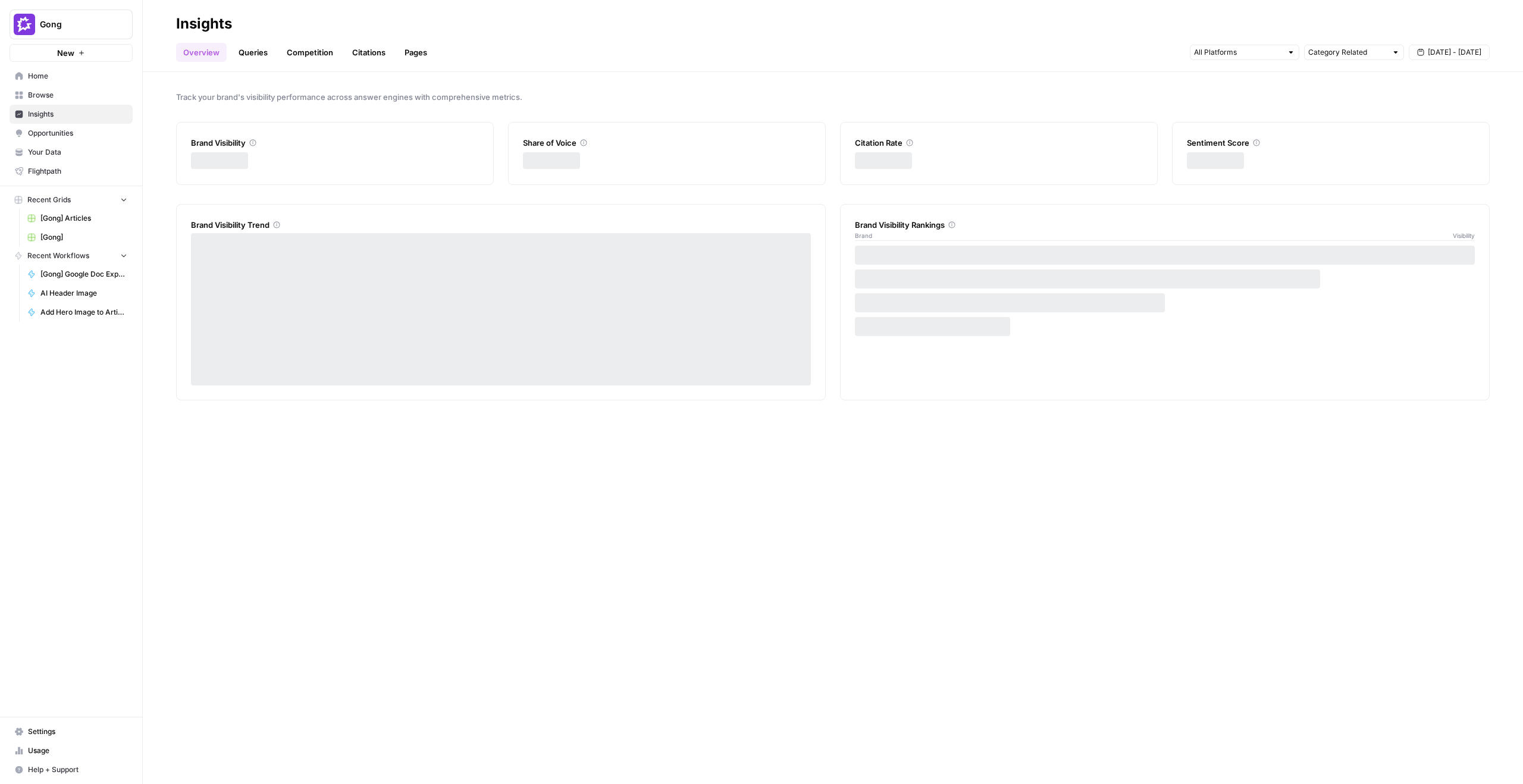
click at [71, 100] on link "Browse" at bounding box center [71, 96] width 123 height 19
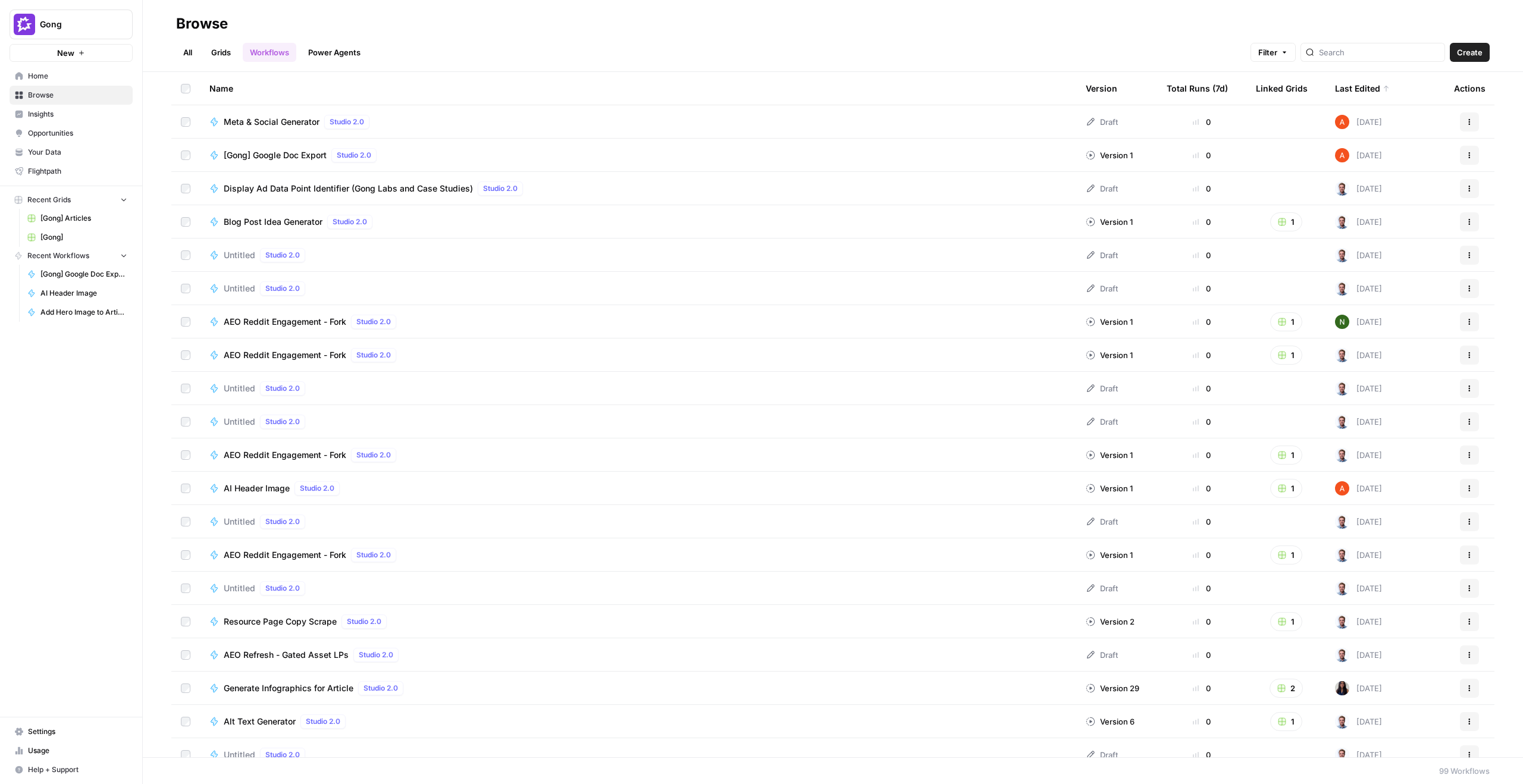
click at [218, 59] on link "Grids" at bounding box center [220, 53] width 33 height 19
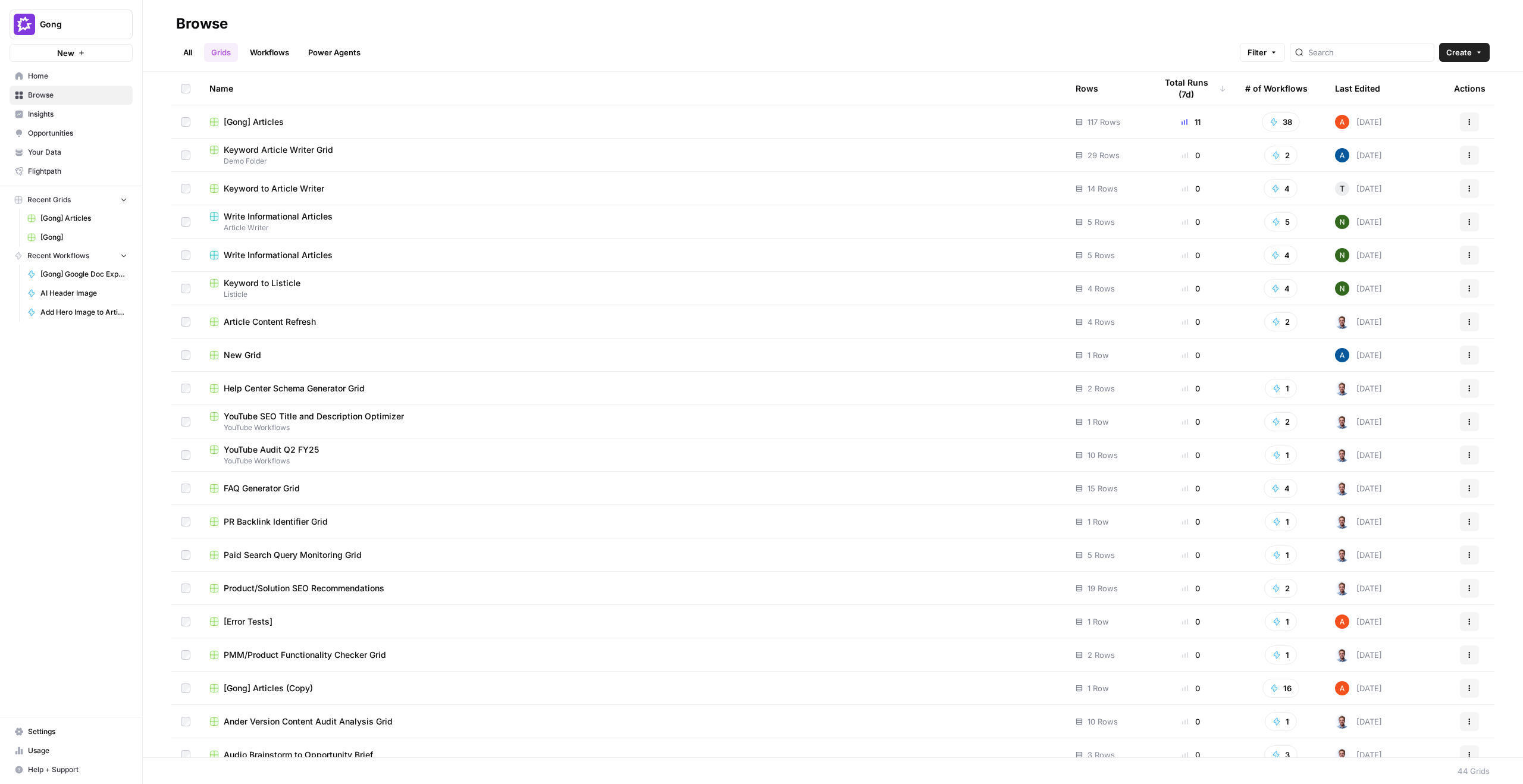
click at [250, 119] on span "[Gong] Articles" at bounding box center [254, 121] width 60 height 11
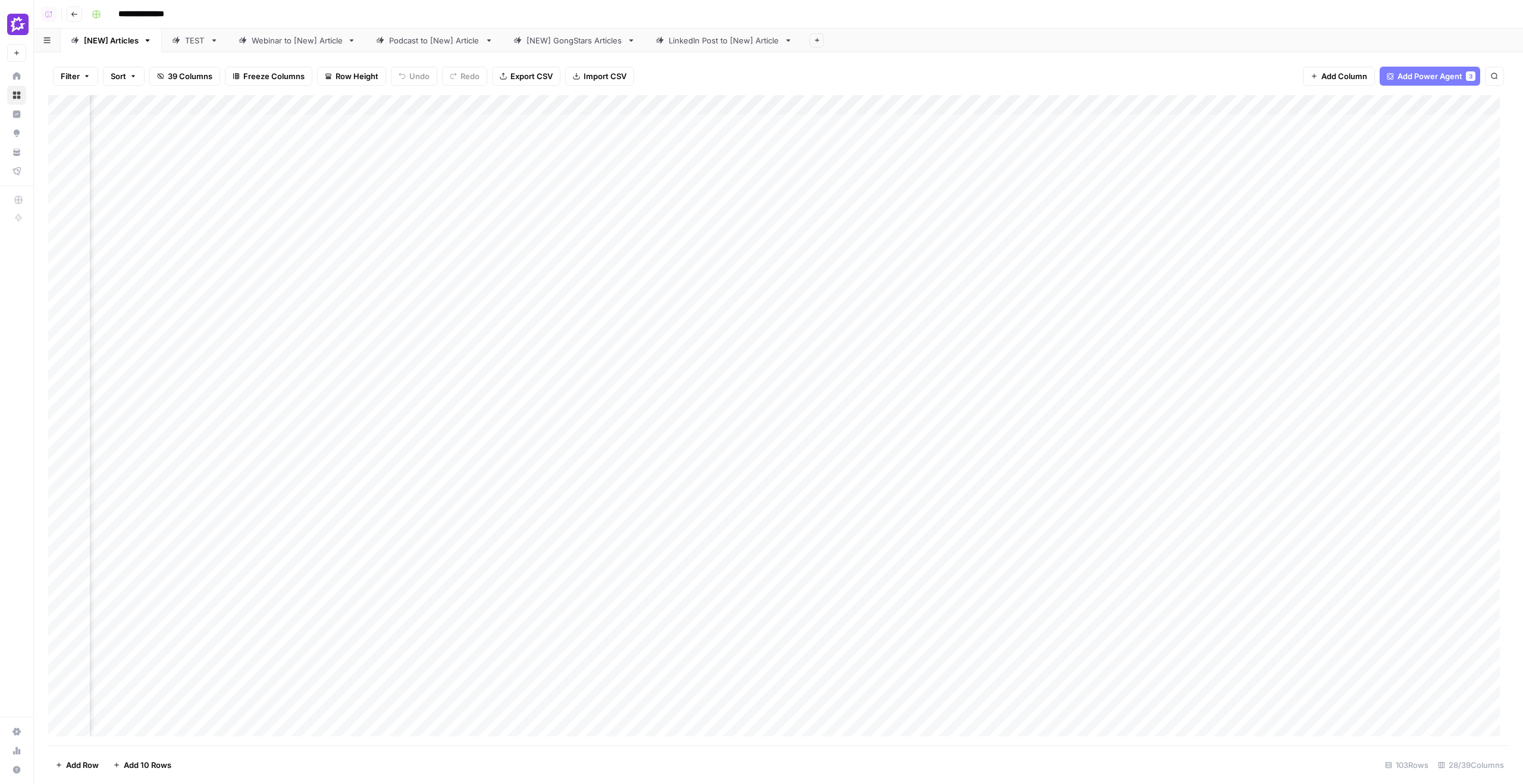
scroll to position [0, 1201]
click at [935, 98] on div "Add Column" at bounding box center [778, 420] width 1461 height 650
click at [948, 126] on div "Slug (1)" at bounding box center [969, 134] width 131 height 19
type input "Slug"
click at [185, 79] on span "39 Columns" at bounding box center [189, 76] width 45 height 11
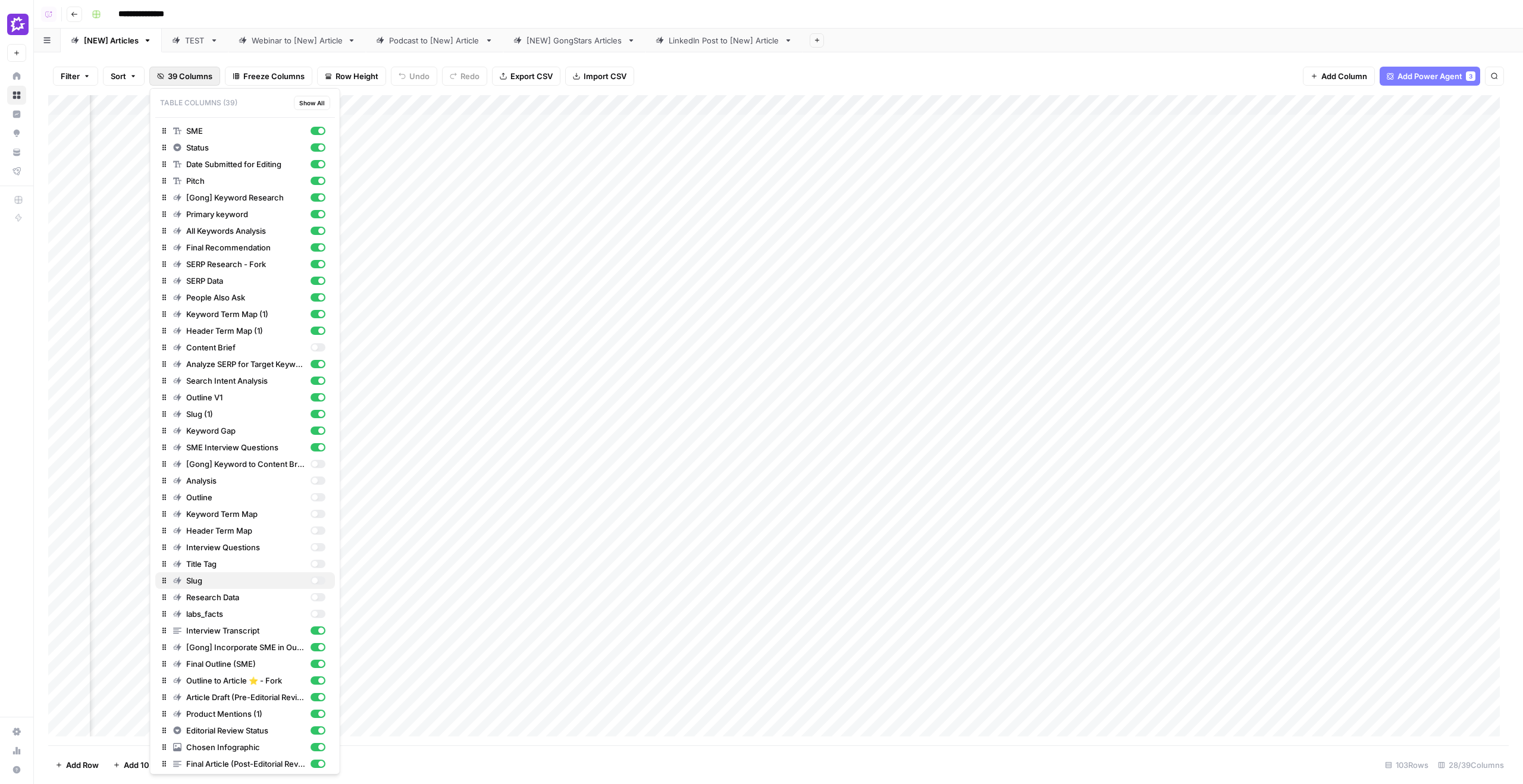
click at [310, 581] on div "button" at bounding box center [318, 580] width 15 height 9
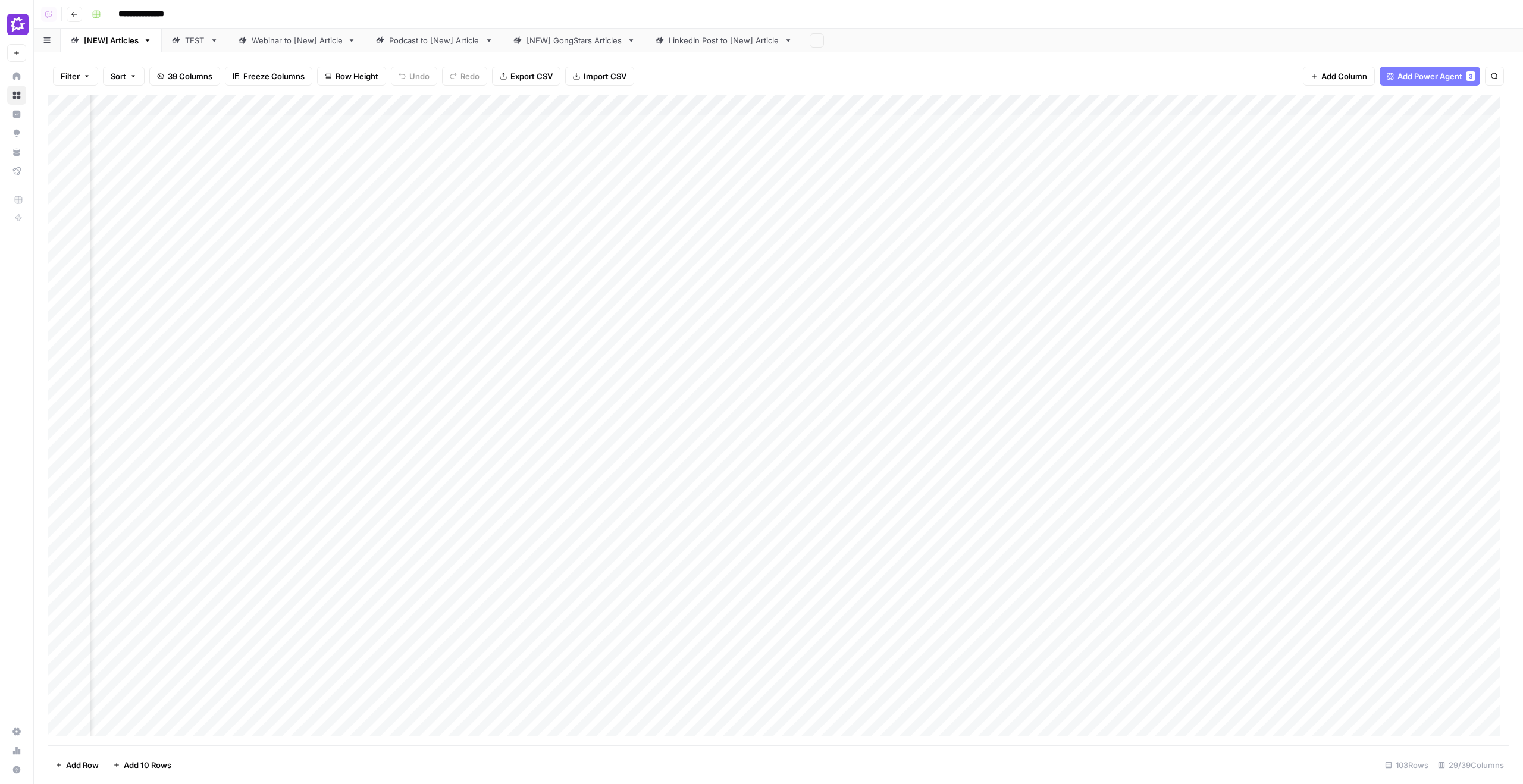
click at [1248, 113] on div "Add Column" at bounding box center [778, 420] width 1461 height 650
click at [1252, 134] on input "Slug" at bounding box center [1291, 134] width 121 height 11
type input "Slug (0)"
click at [967, 98] on div "Add Column" at bounding box center [778, 420] width 1461 height 650
click at [971, 125] on div "Slug (1)" at bounding box center [969, 134] width 131 height 19
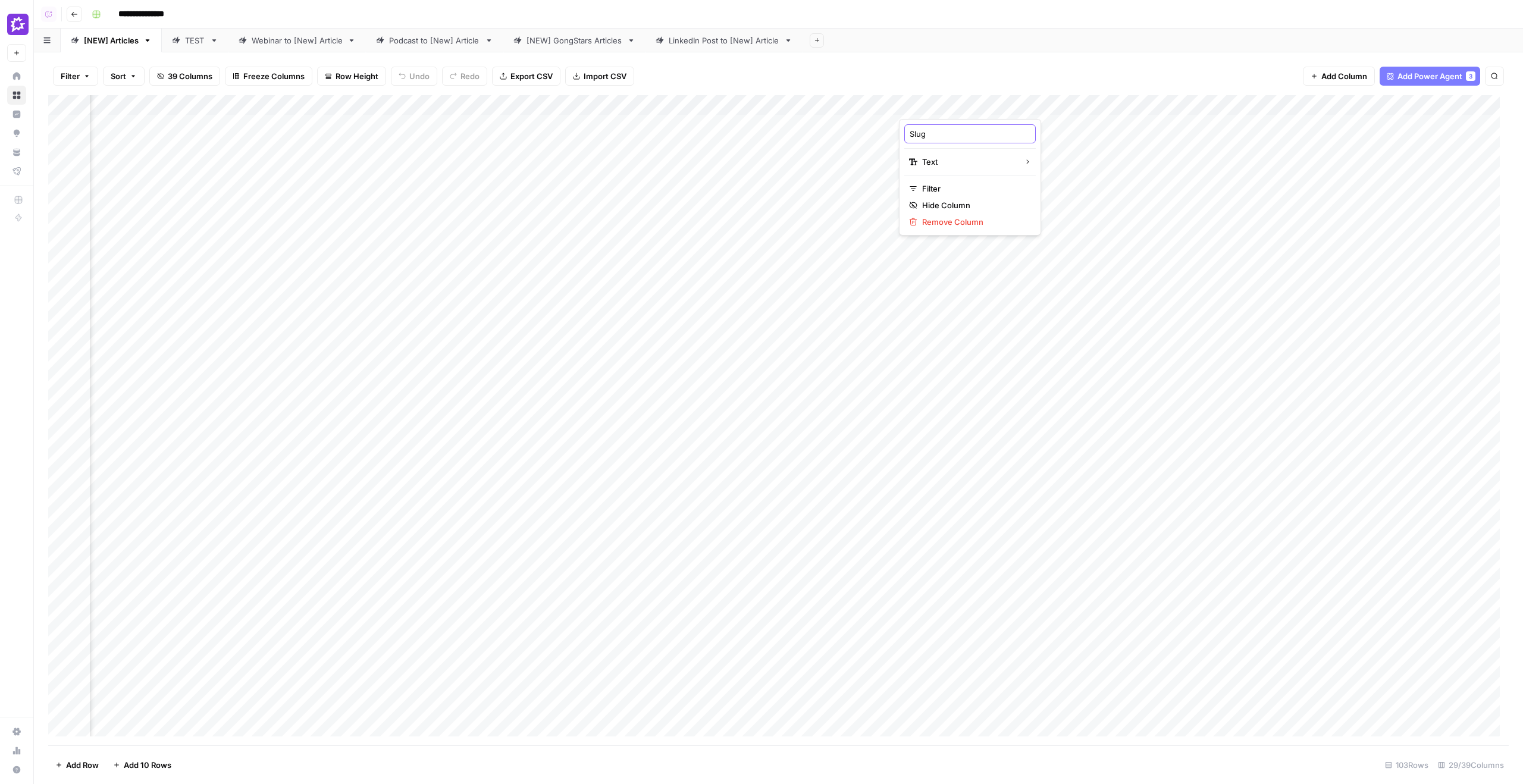
type input "Slug"
click at [1278, 106] on div "Add Column" at bounding box center [778, 420] width 1461 height 650
click at [1283, 138] on input "Slug" at bounding box center [1291, 134] width 121 height 11
type input "Slug (0)"
click at [967, 106] on div "Add Column" at bounding box center [778, 420] width 1461 height 650
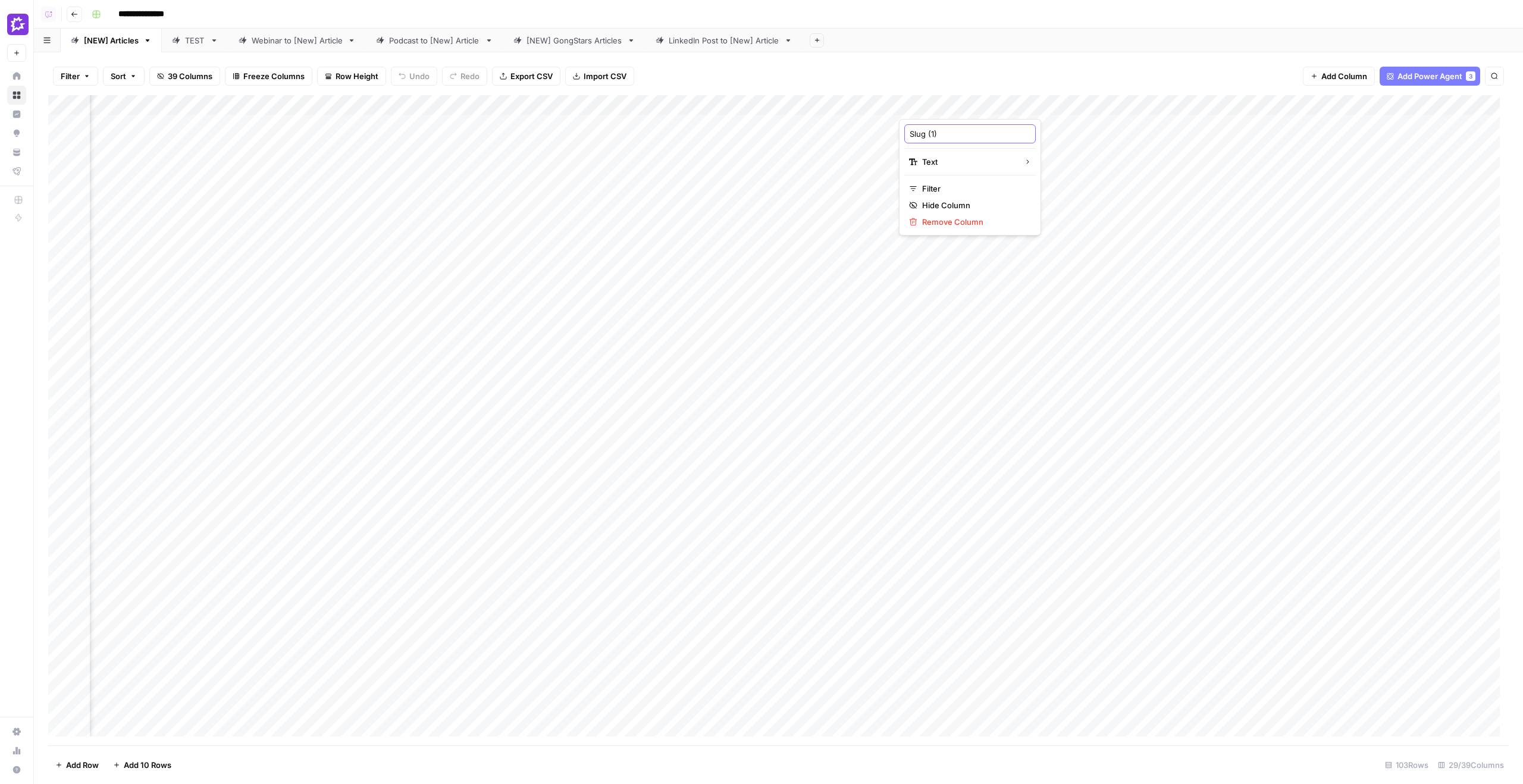
click at [982, 135] on input "Slug (1)" at bounding box center [970, 134] width 121 height 11
type input "Slug"
drag, startPoint x: 407, startPoint y: 112, endPoint x: 1441, endPoint y: 113, distance: 1034.0
click at [1441, 113] on div "Add Column" at bounding box center [778, 420] width 1461 height 650
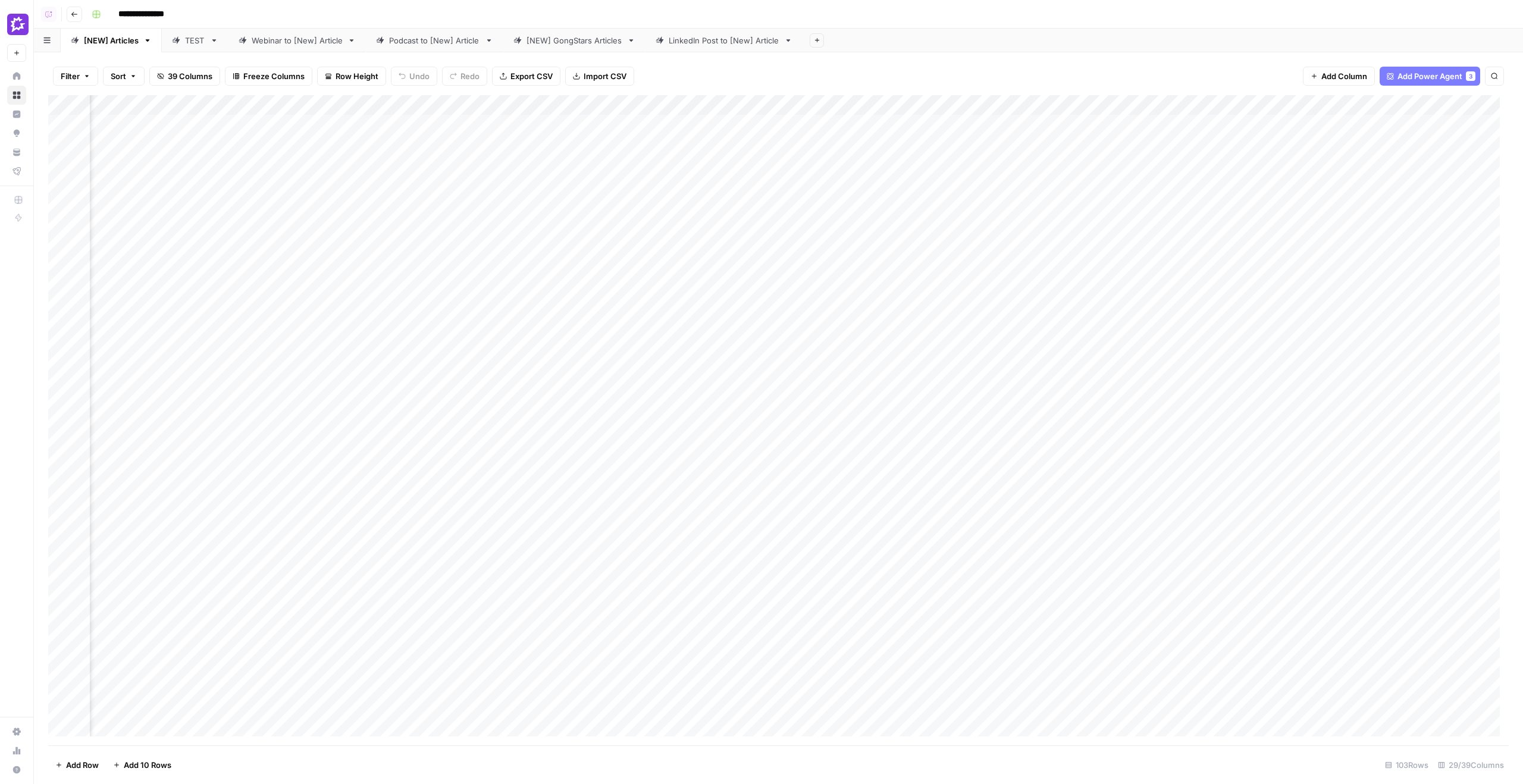
scroll to position [0, 2273]
drag, startPoint x: 887, startPoint y: 94, endPoint x: 1002, endPoint y: 61, distance: 119.6
click at [1008, 59] on div "Filter Sort 39 Columns Freeze Columns Row Height Undo Redo Export CSV Import CS…" at bounding box center [778, 76] width 1461 height 38
drag, startPoint x: 898, startPoint y: 99, endPoint x: 1338, endPoint y: 97, distance: 440.0
click at [1338, 97] on div "Add Column" at bounding box center [778, 420] width 1461 height 650
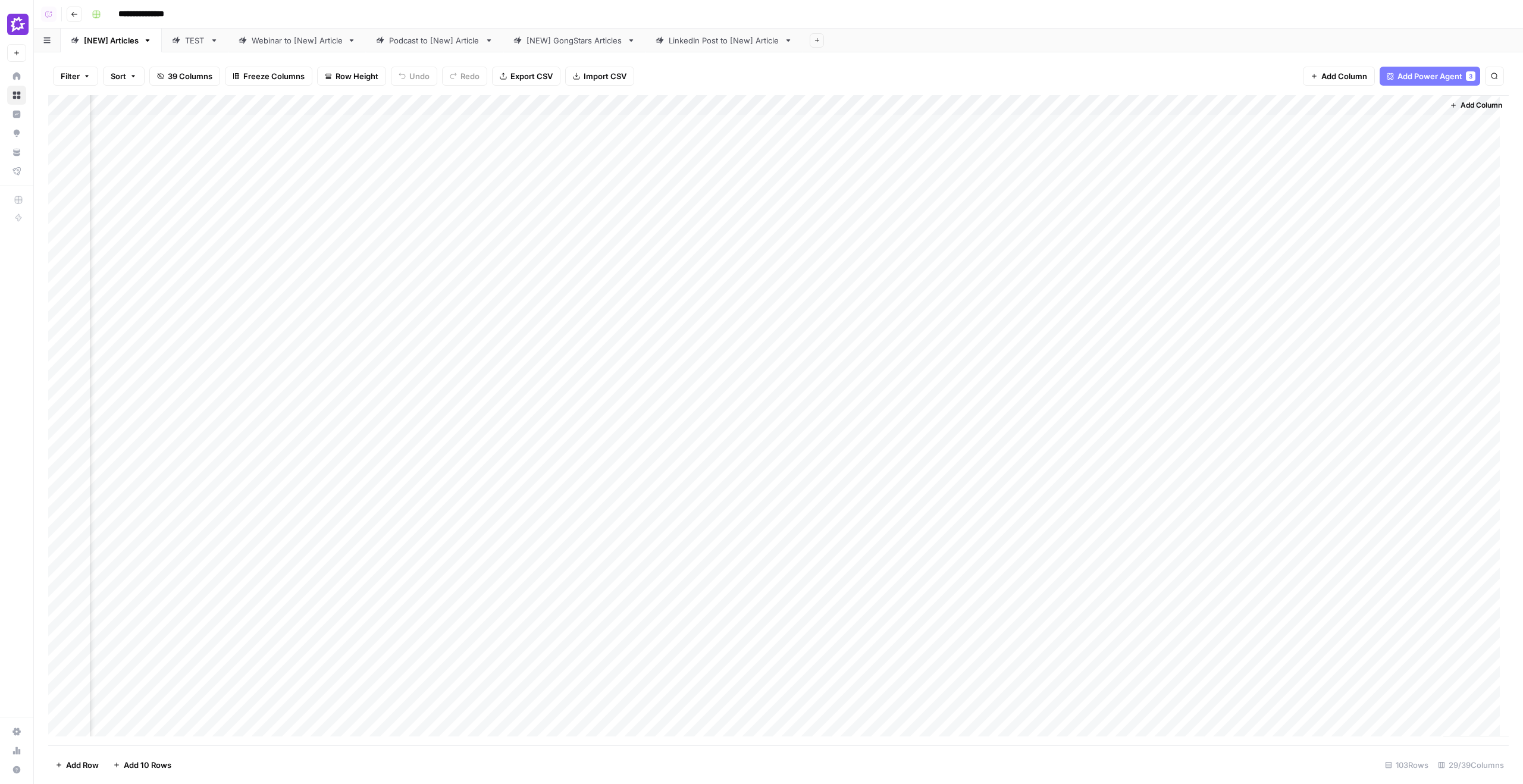
click at [1487, 106] on span "Add Column" at bounding box center [1482, 104] width 42 height 11
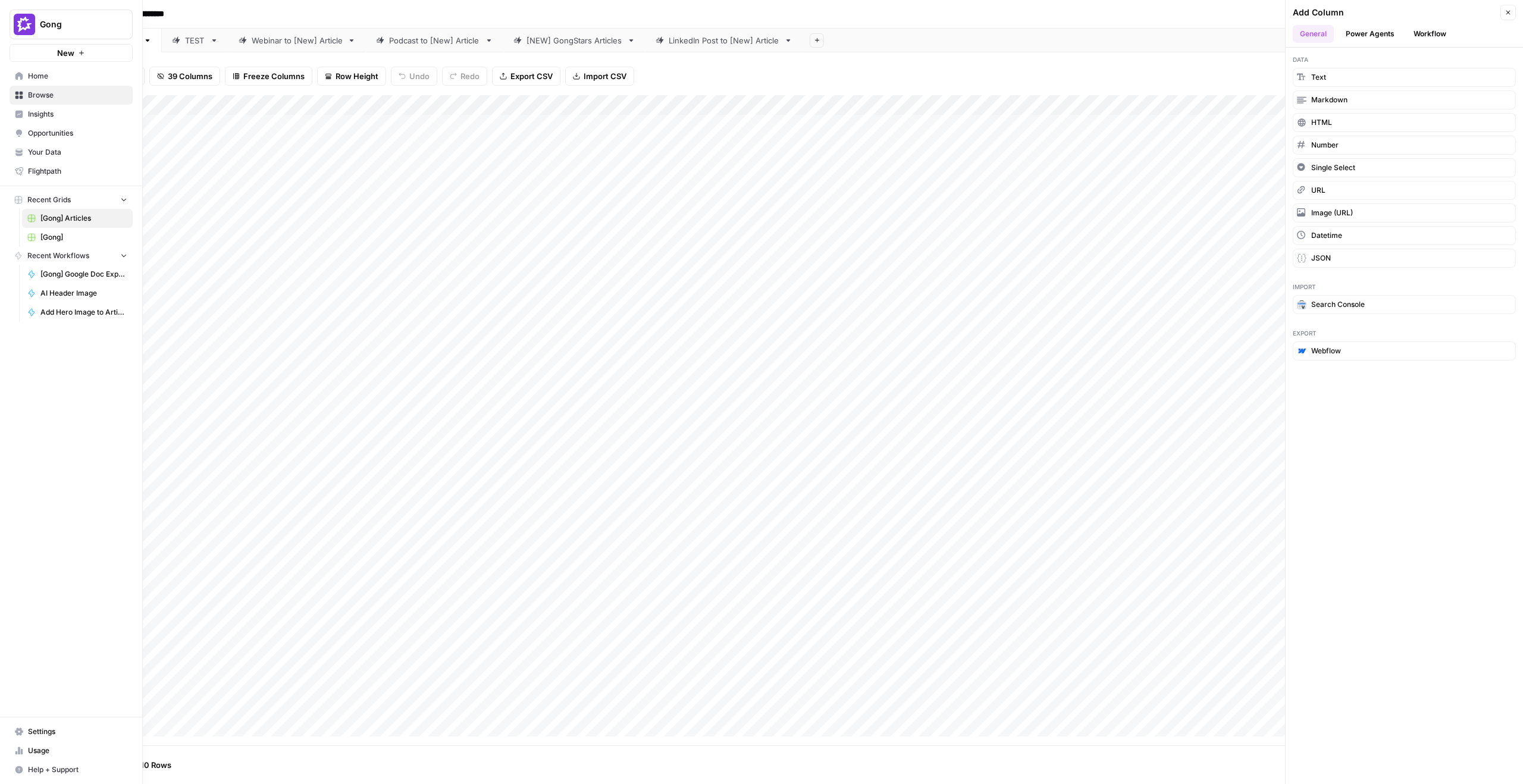
click at [25, 73] on link "Home" at bounding box center [71, 76] width 123 height 19
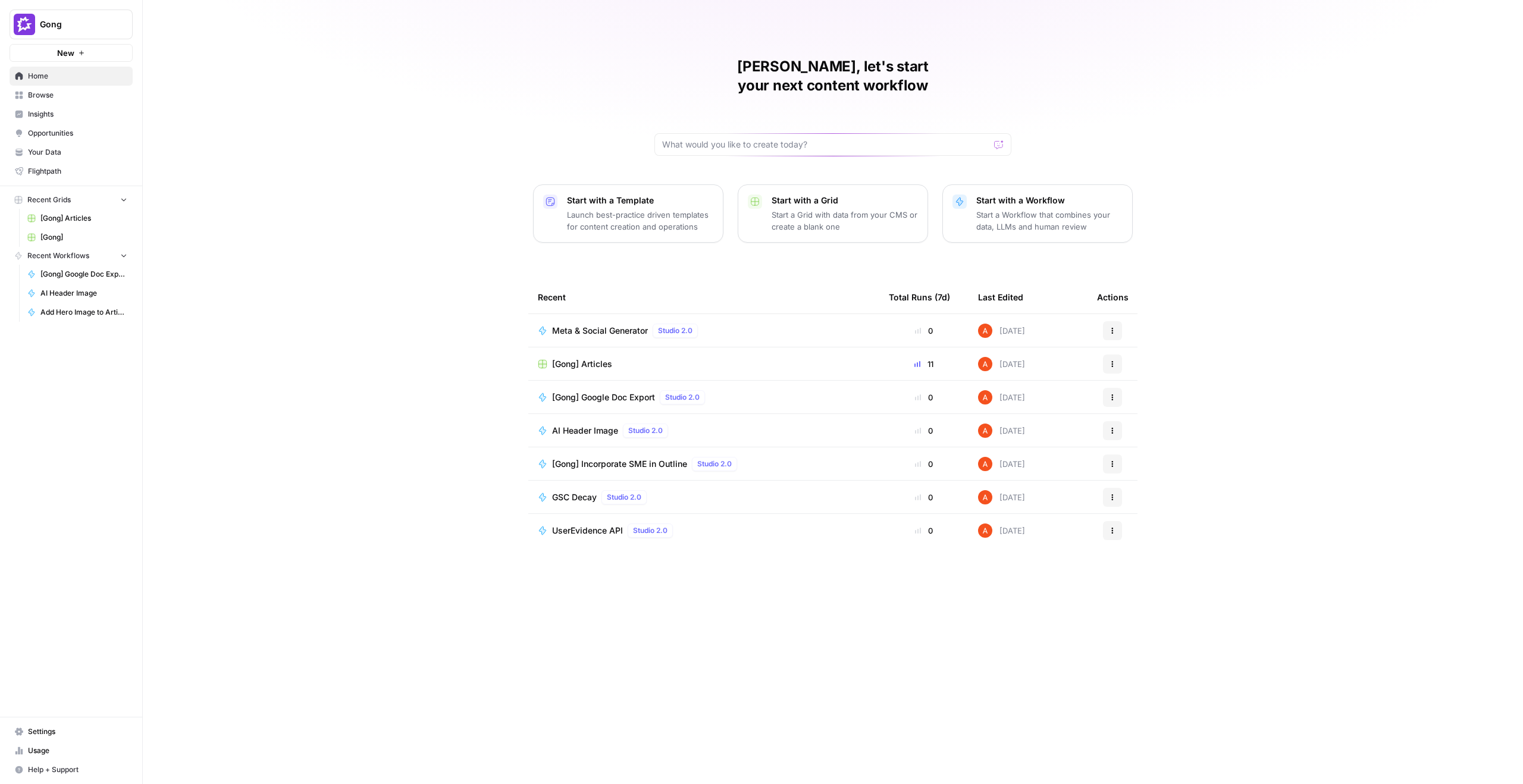
click at [133, 101] on nav "Home Browse Insights Opportunities Your Data Flightpath" at bounding box center [71, 123] width 143 height 123
click at [125, 106] on link "Insights" at bounding box center [71, 114] width 123 height 19
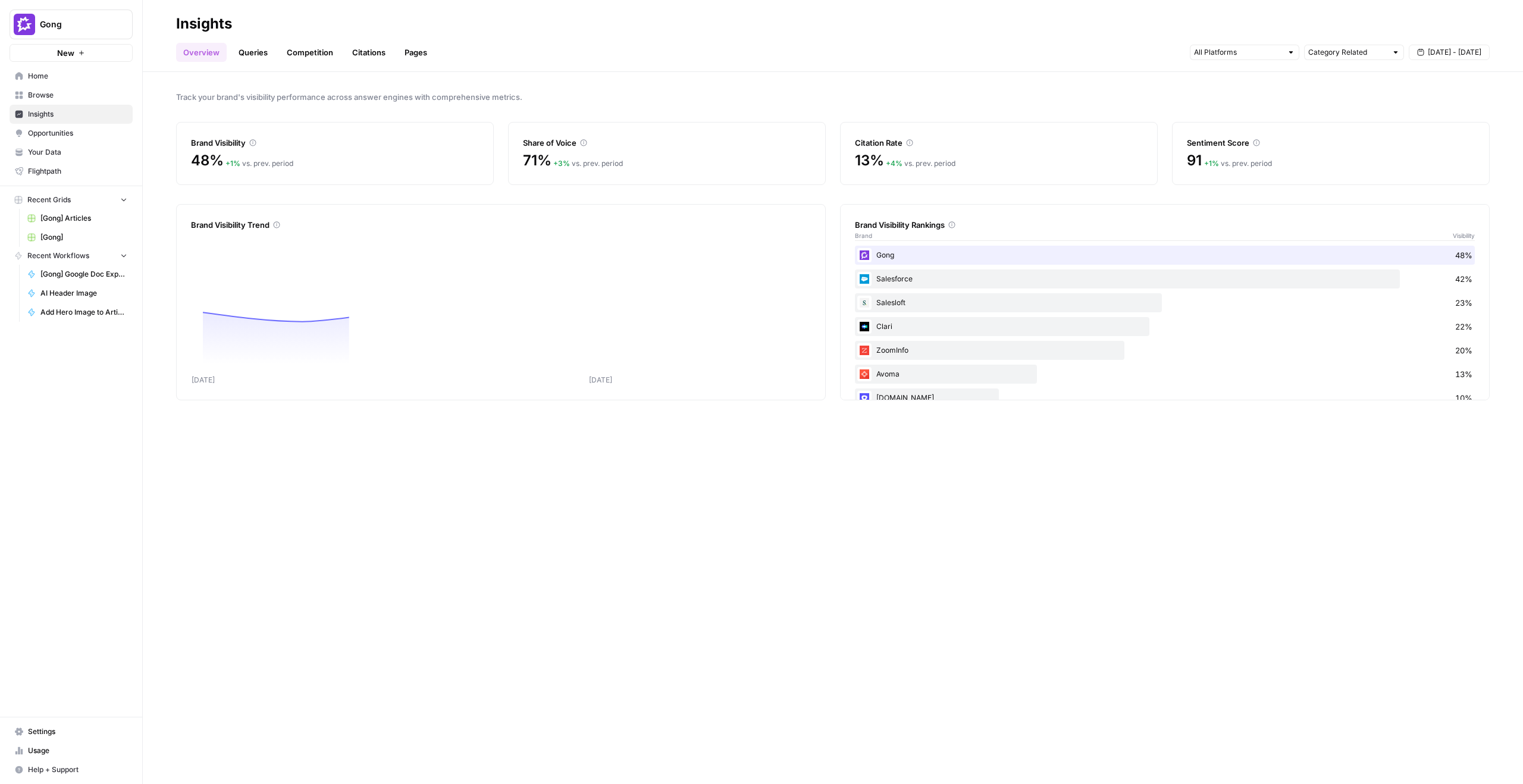
click at [126, 94] on span "Browse" at bounding box center [77, 95] width 99 height 11
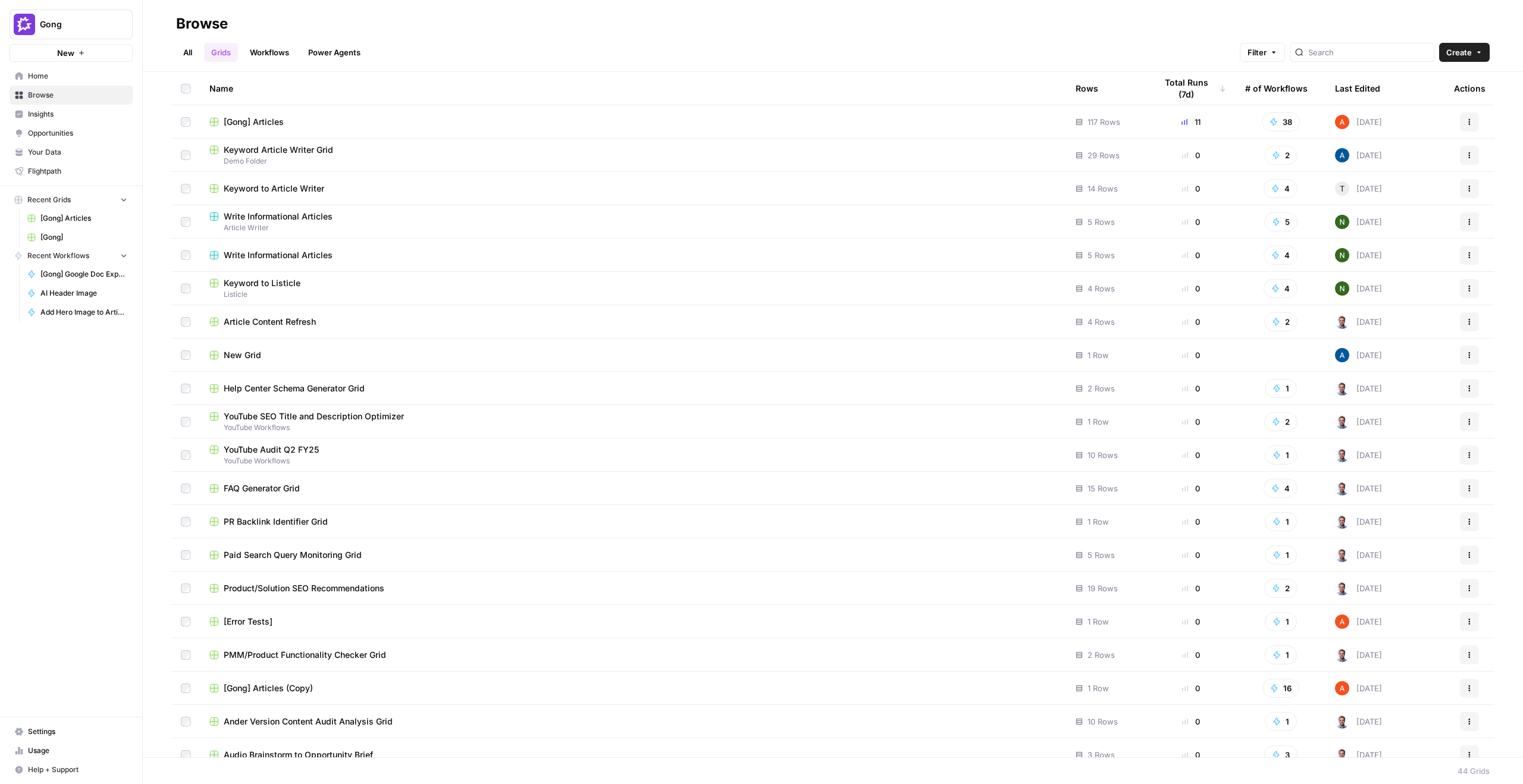
click at [284, 54] on link "Workflows" at bounding box center [270, 53] width 54 height 19
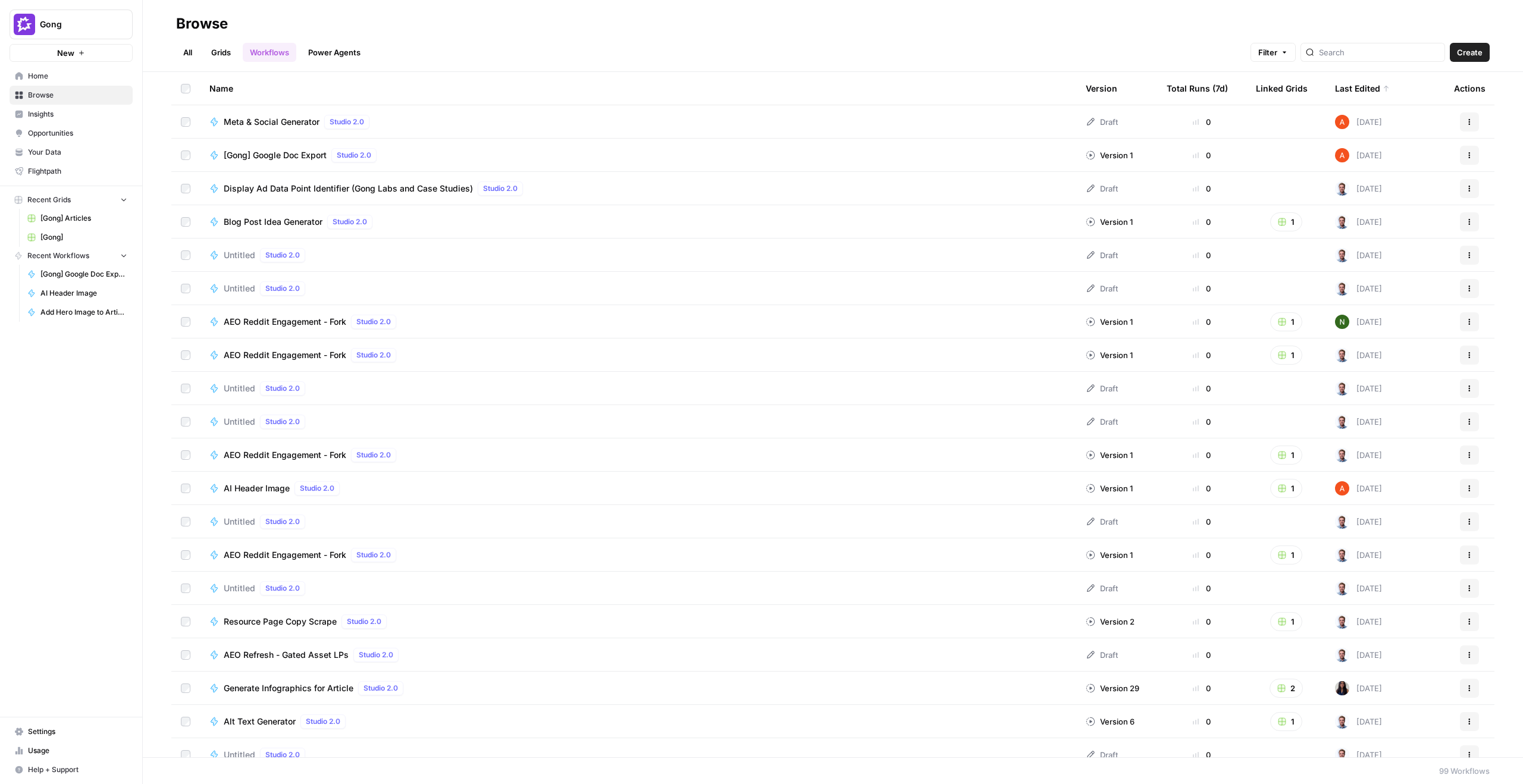
click at [117, 117] on span "Insights" at bounding box center [77, 114] width 99 height 11
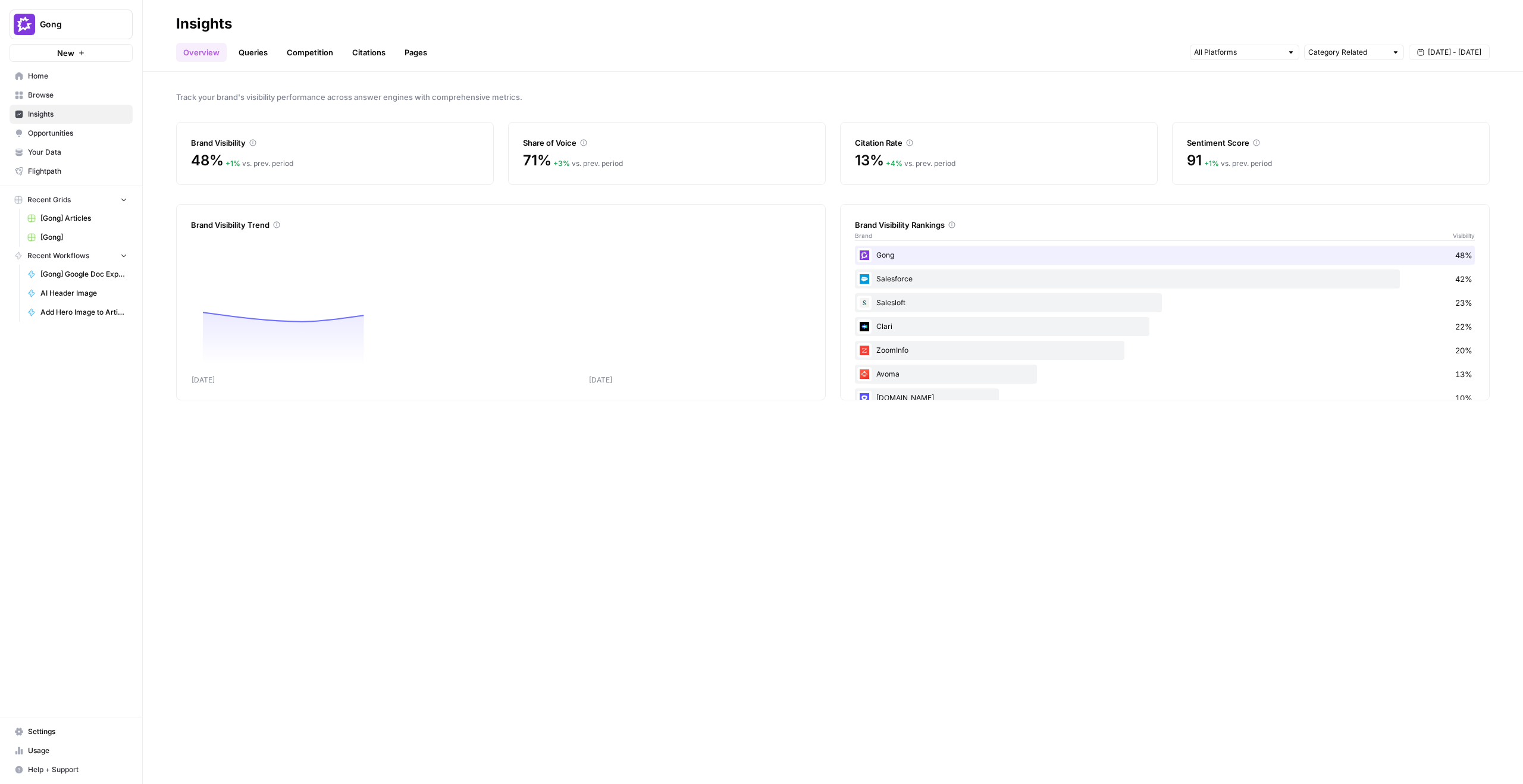
click at [108, 149] on span "Your Data" at bounding box center [77, 152] width 99 height 11
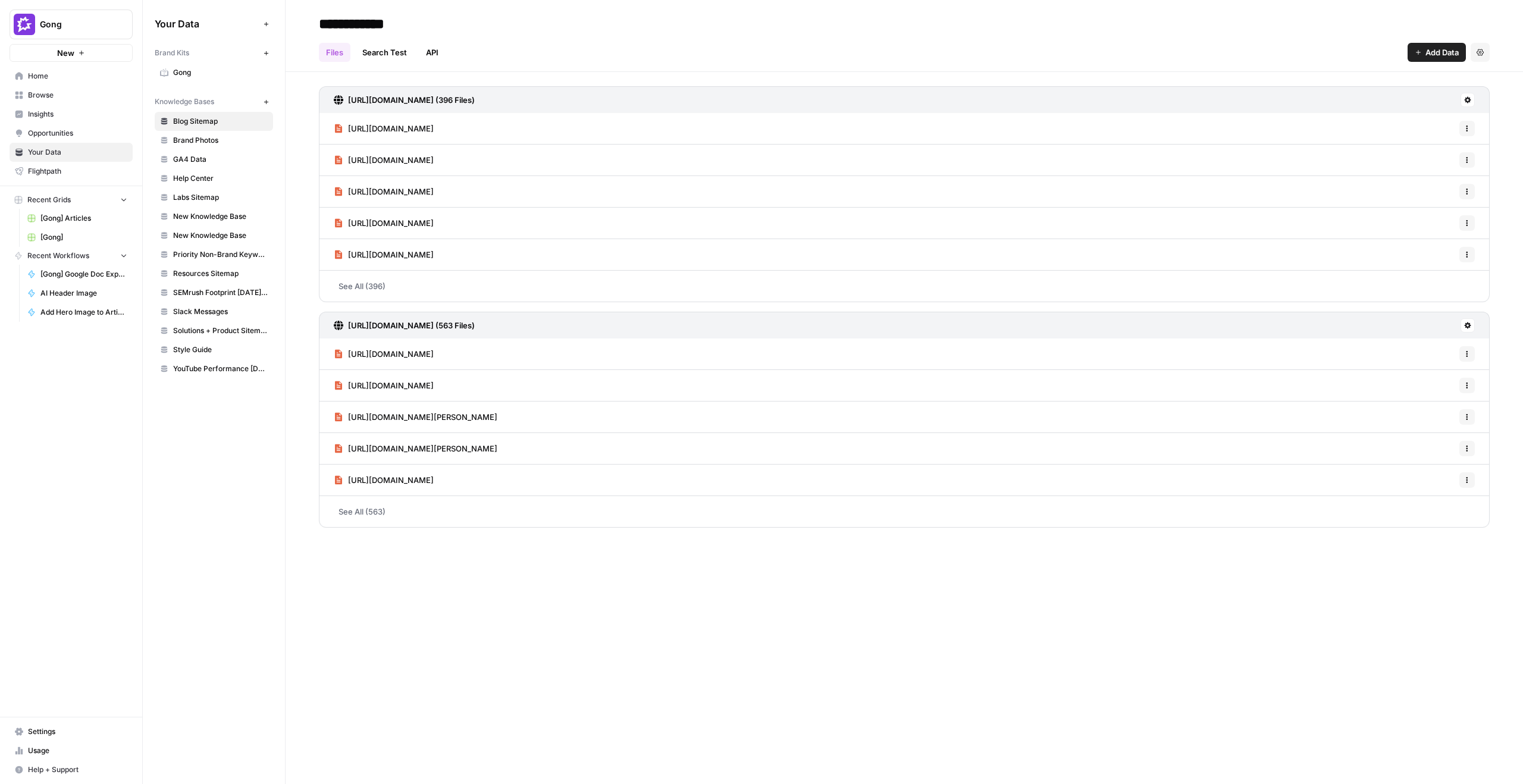
click at [212, 80] on link "Gong" at bounding box center [214, 73] width 119 height 19
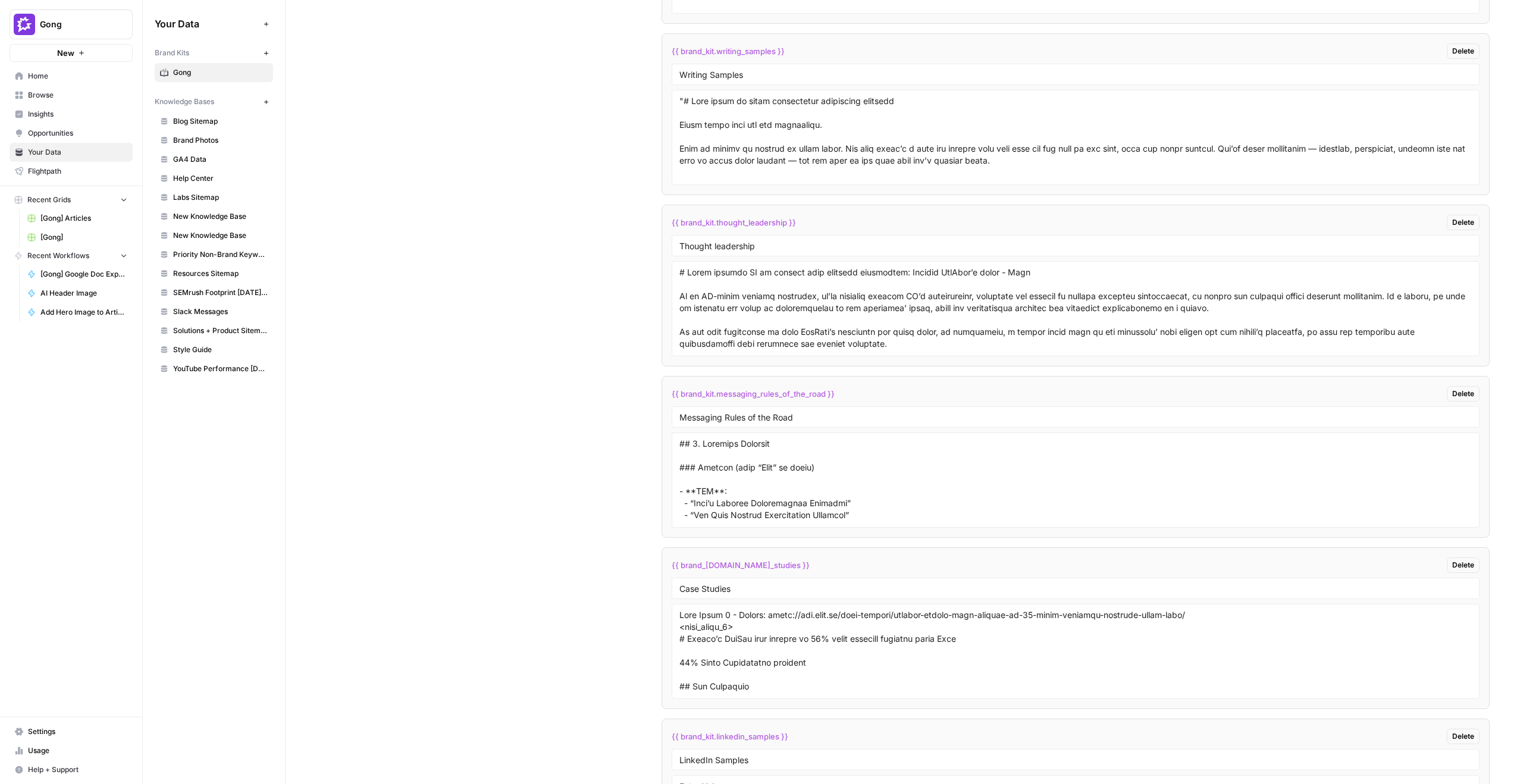
scroll to position [3145, 0]
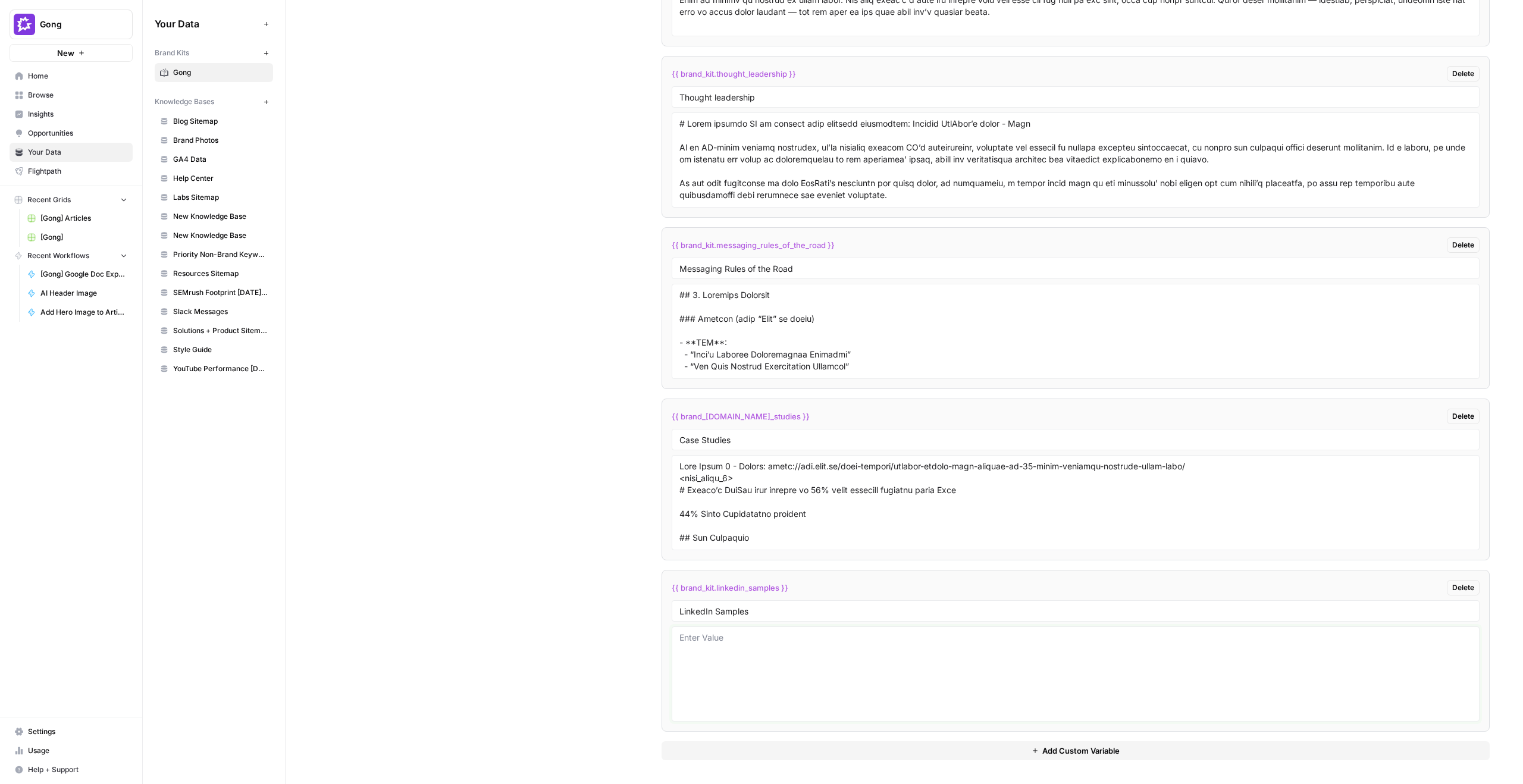
click at [936, 674] on textarea at bounding box center [1075, 673] width 792 height 84
paste textarea "**Loremip 2** 92% DO SITAM CONSEC AD ELITSEDDOE Temp’i utl et dol magnaal eni a…"
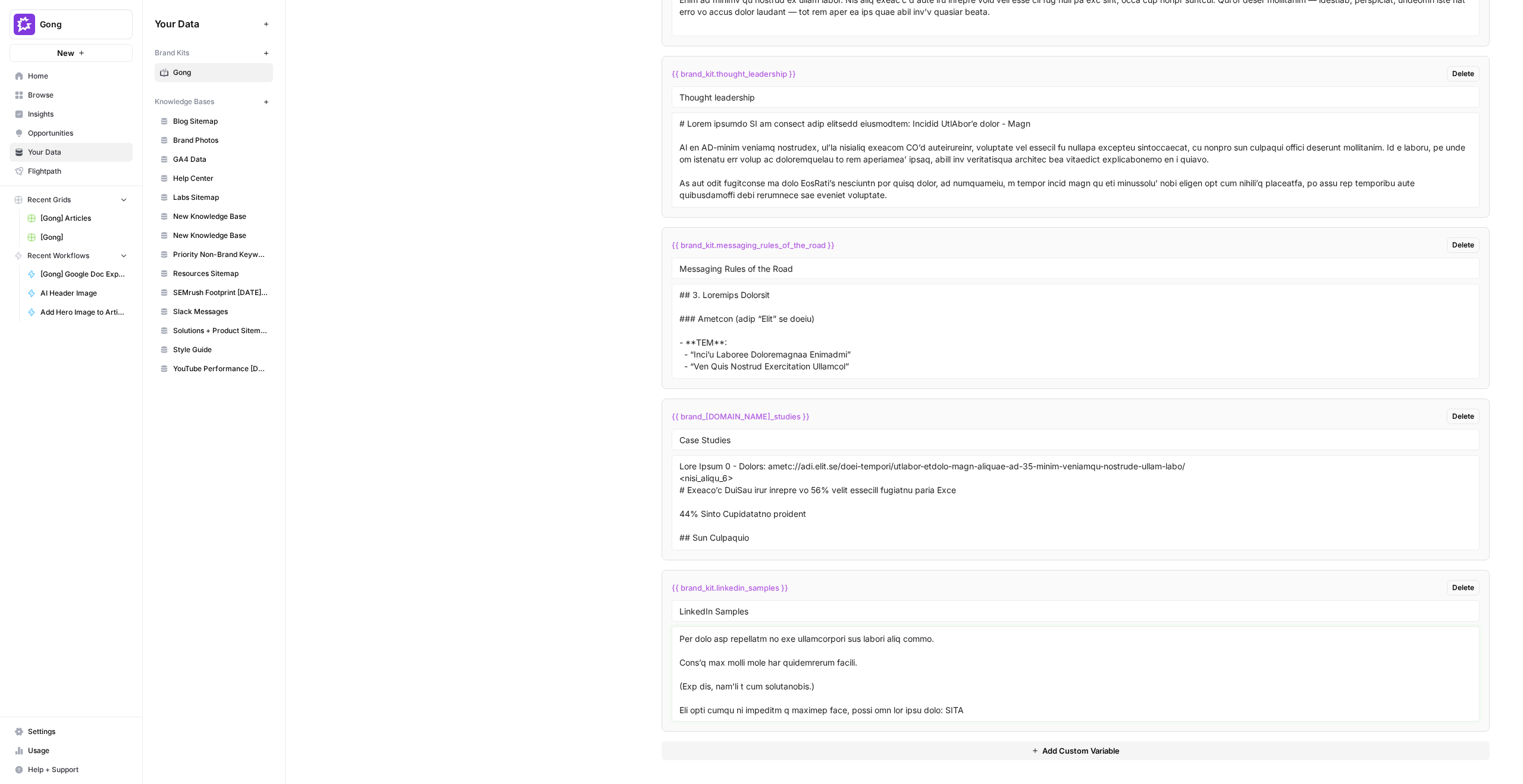
scroll to position [0, 0]
type textarea "**Loremip 2** 92% DO SITAM CONSEC AD ELITSEDDOE Temp’i utl et dol magnaal eni a…"
